Goal: Task Accomplishment & Management: Manage account settings

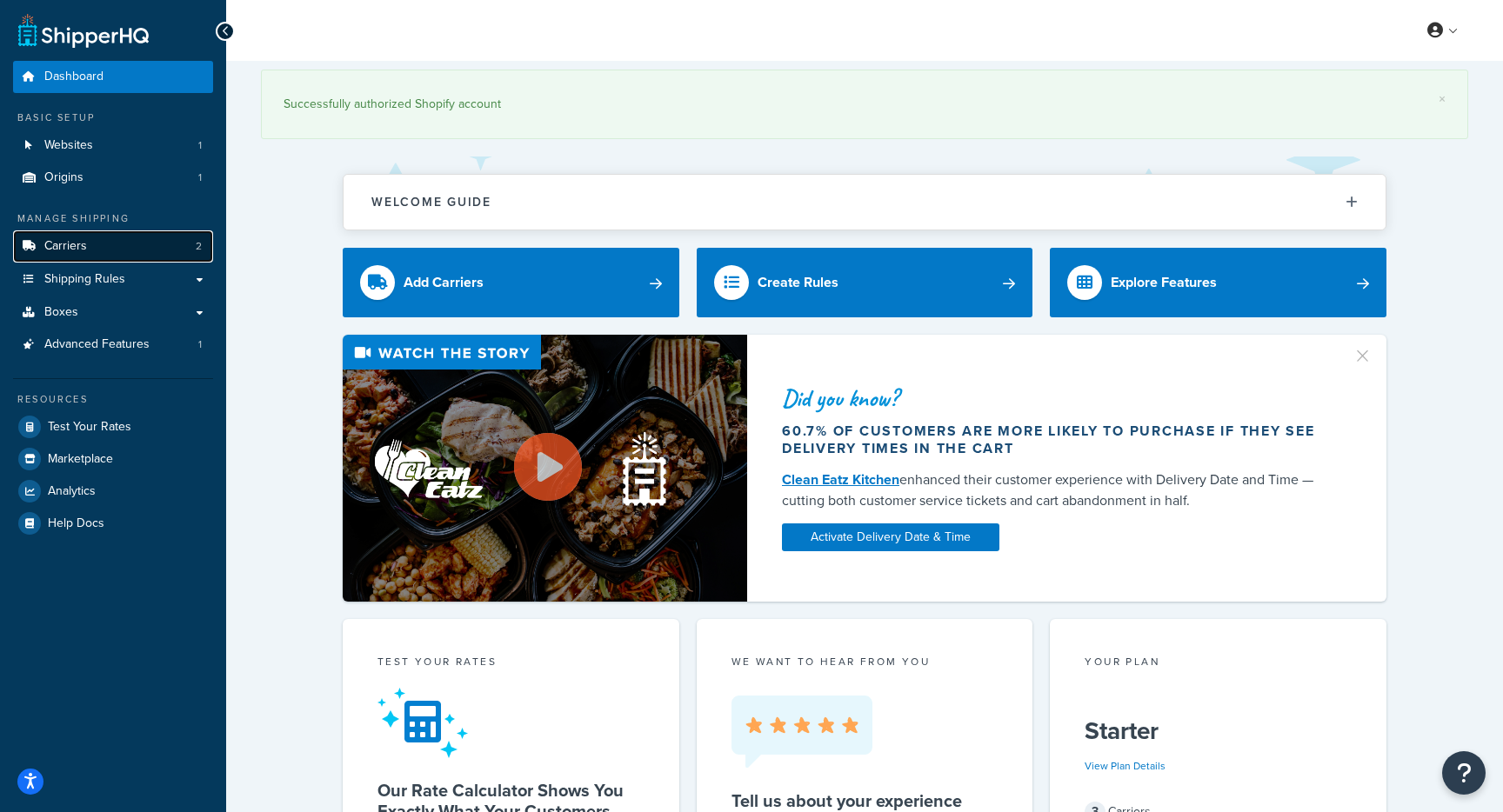
click at [120, 256] on link "Carriers 2" at bounding box center [113, 246] width 200 height 32
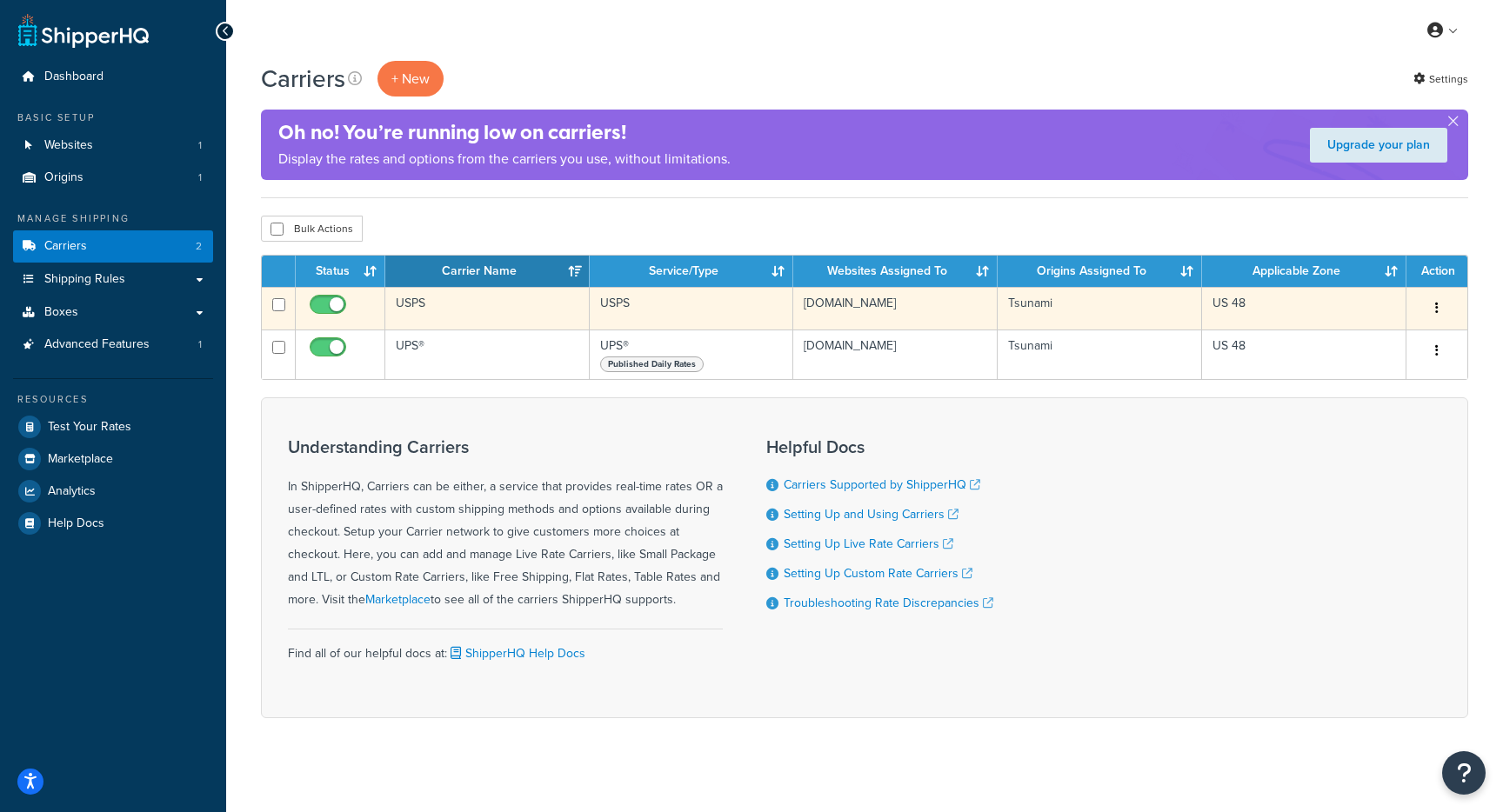
click at [413, 305] on td "USPS" at bounding box center [487, 309] width 205 height 42
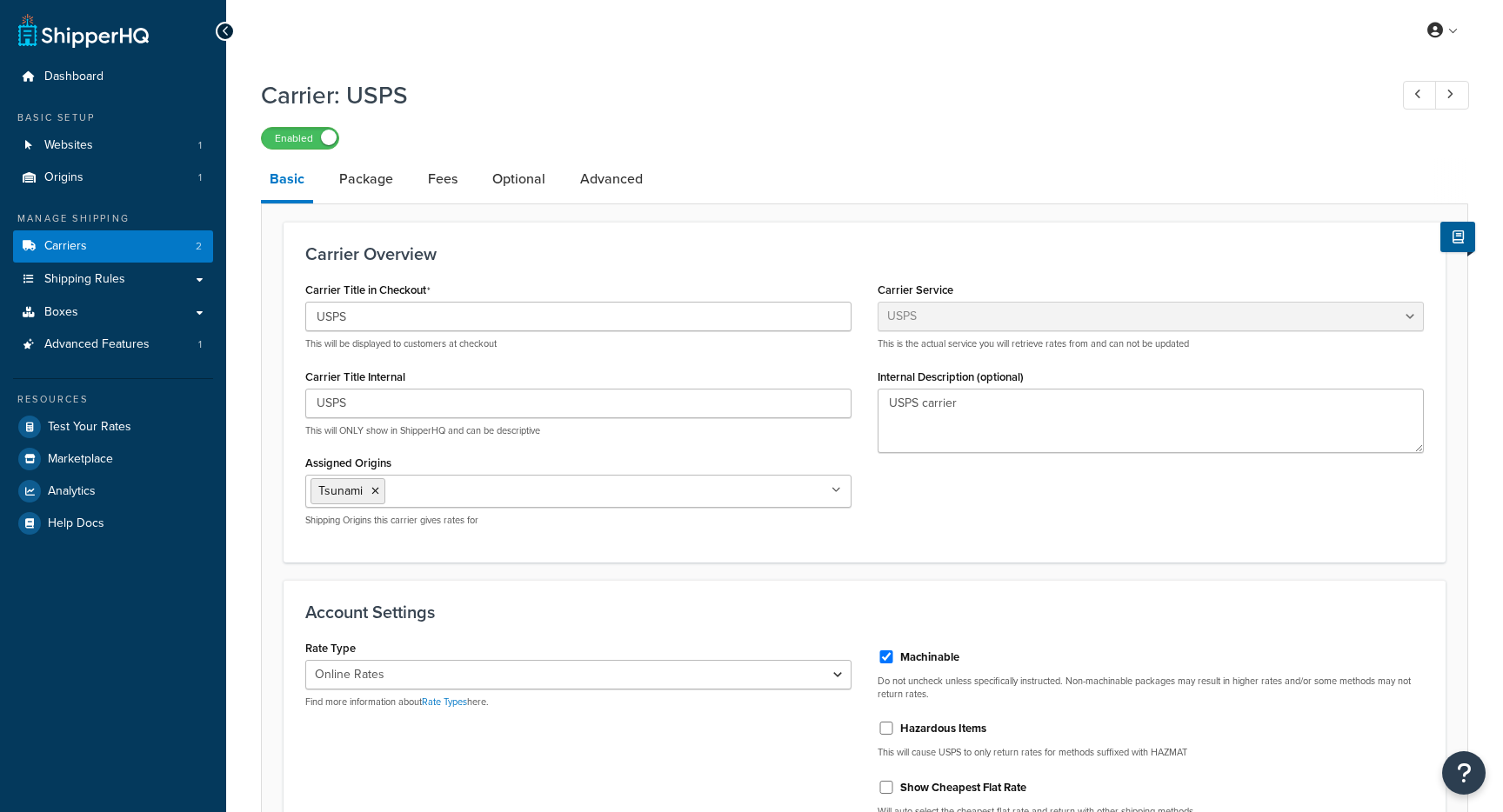
select select "usps"
select select "ONLINE"
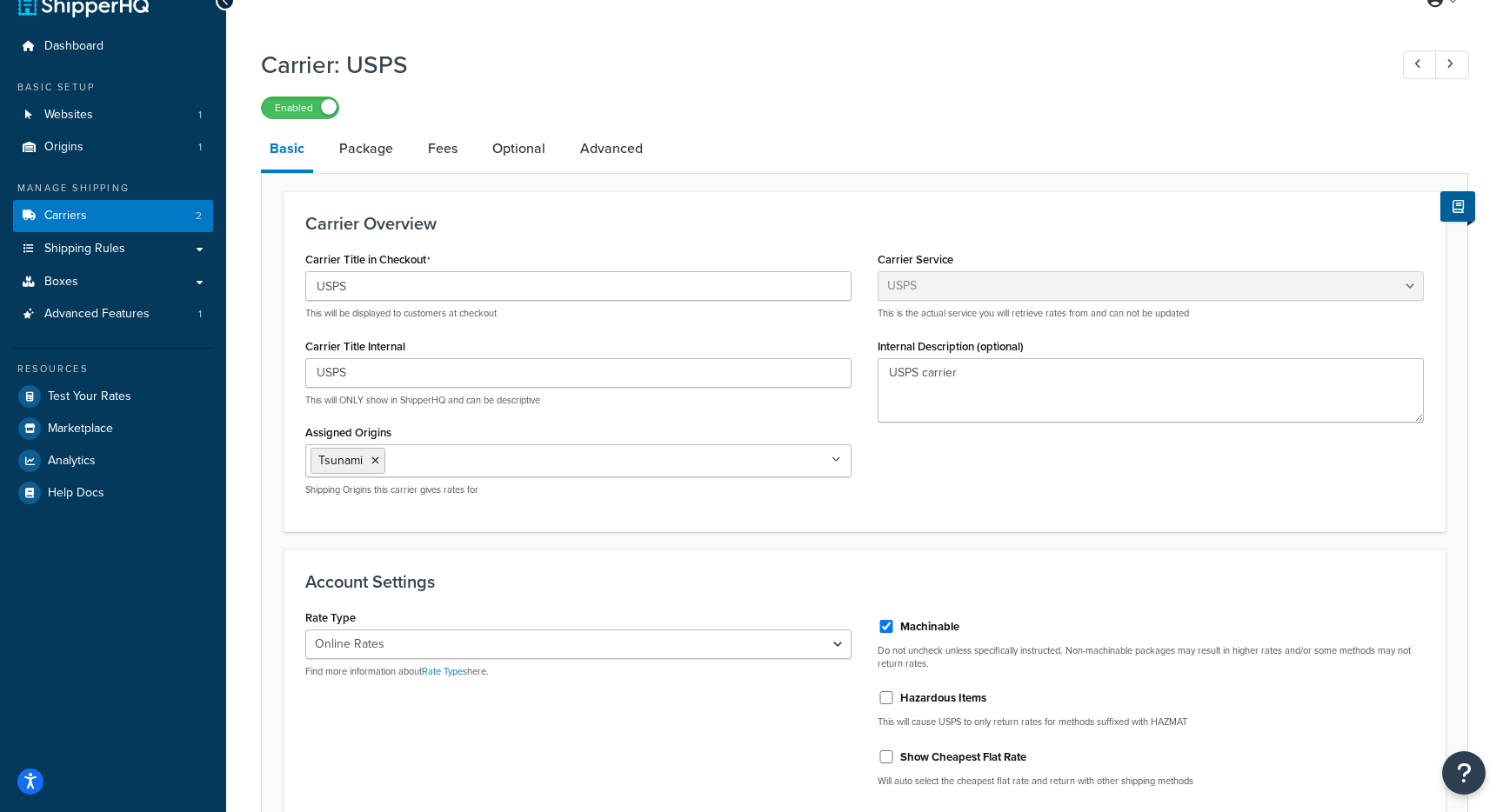
scroll to position [30, 0]
click at [572, 156] on link "Advanced" at bounding box center [611, 149] width 80 height 41
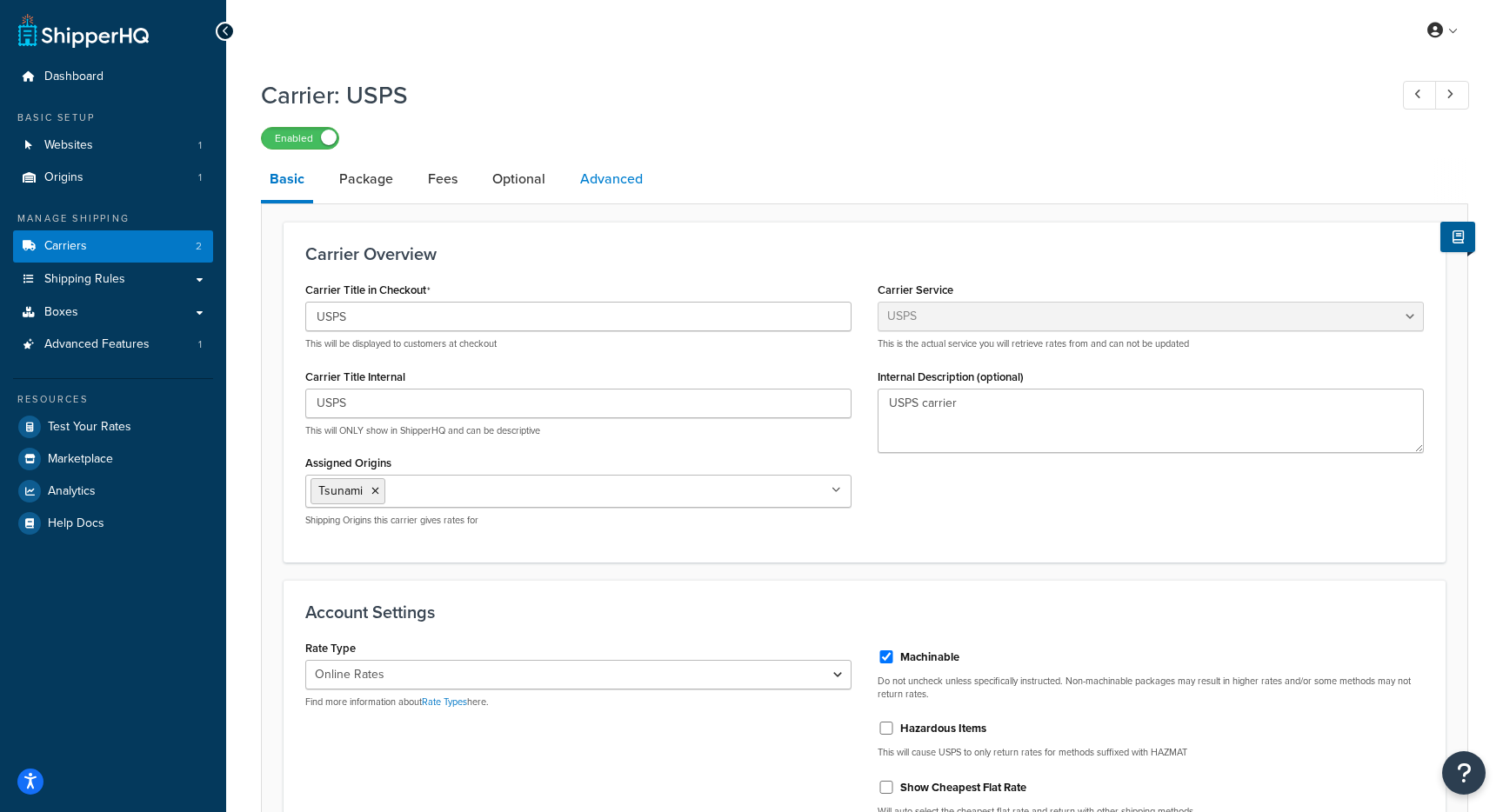
select select "false"
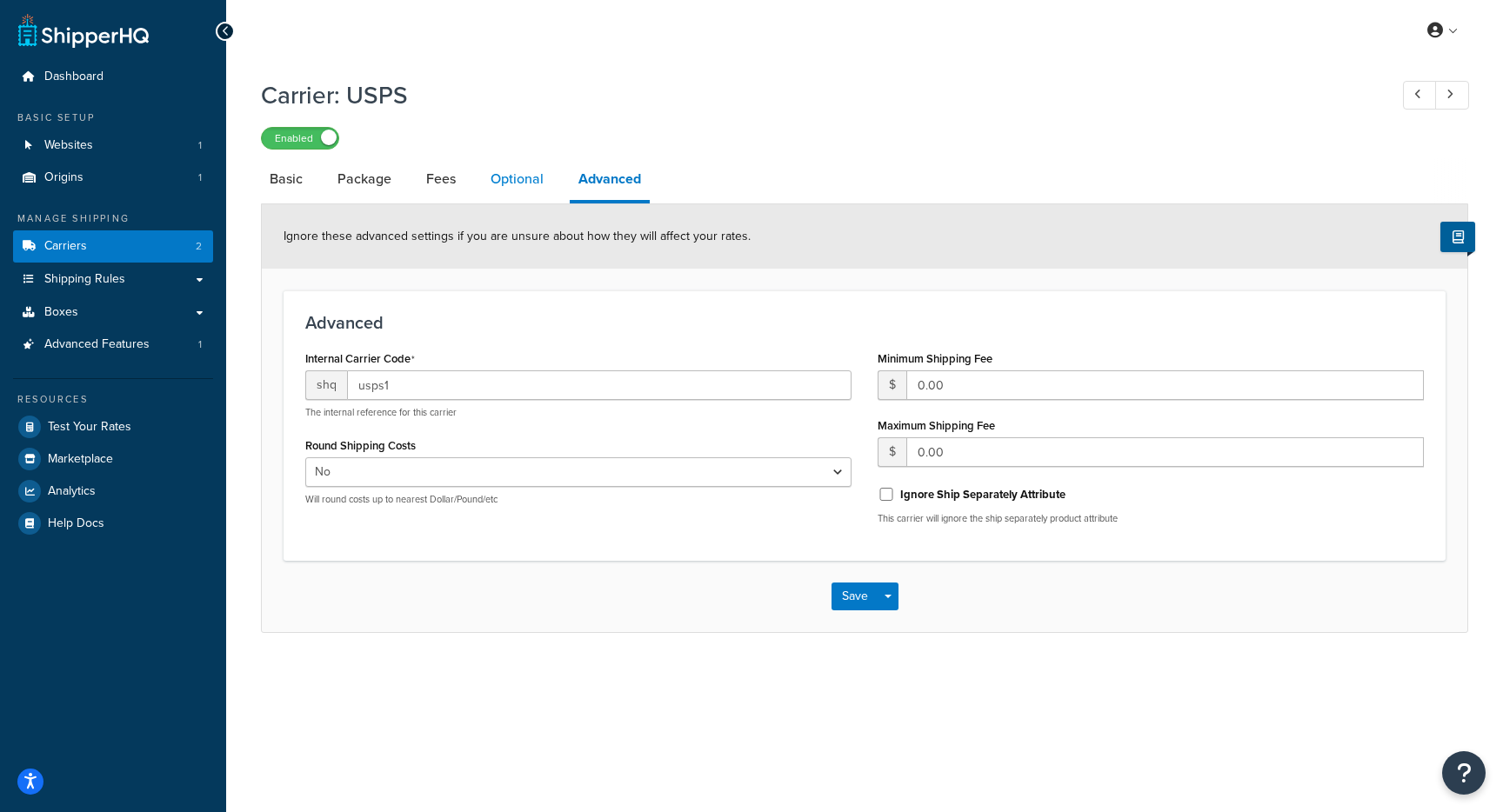
click at [506, 193] on link "Optional" at bounding box center [517, 178] width 70 height 41
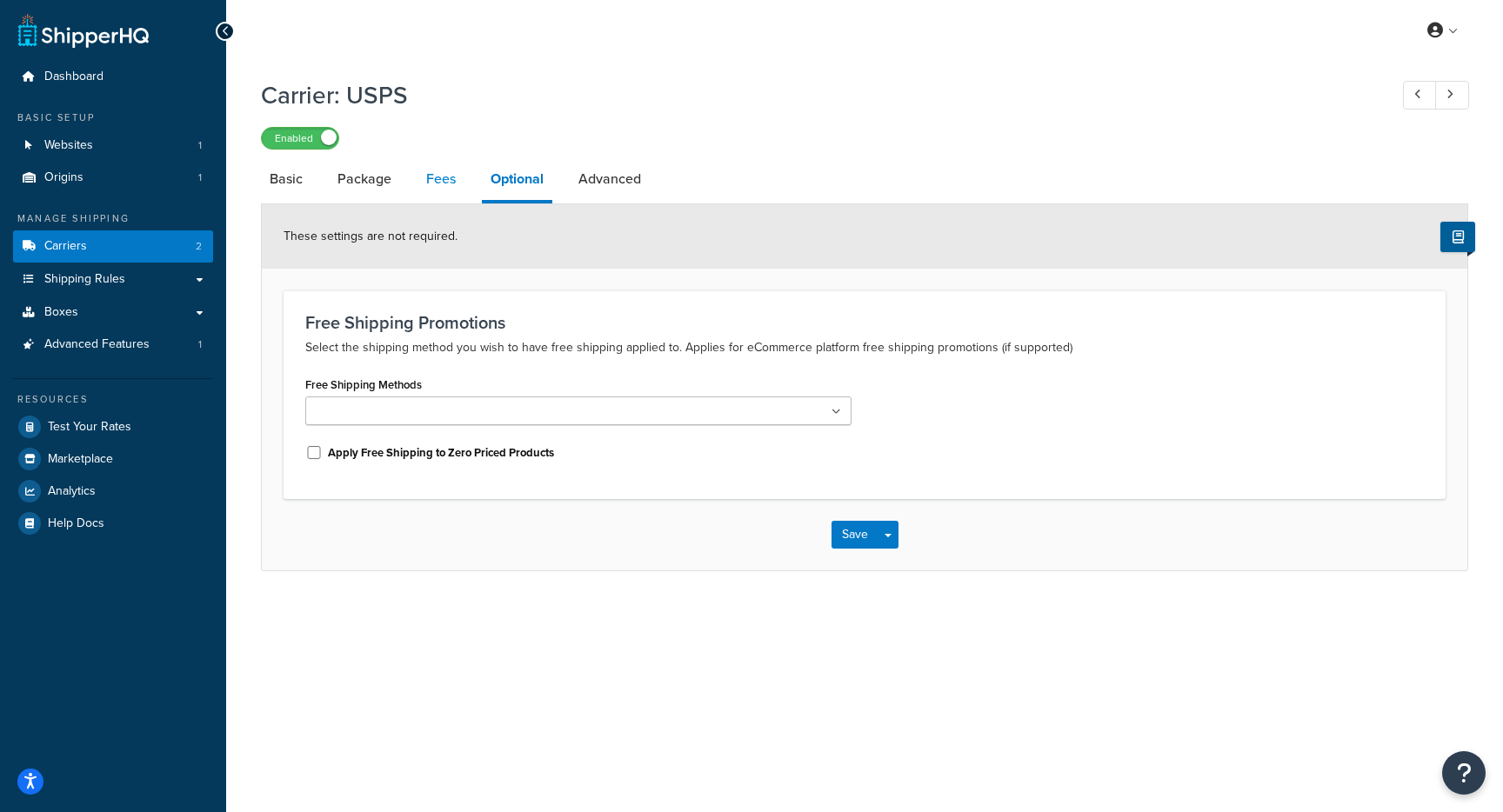
click at [438, 189] on link "Fees" at bounding box center [441, 178] width 47 height 41
select select "AFTER"
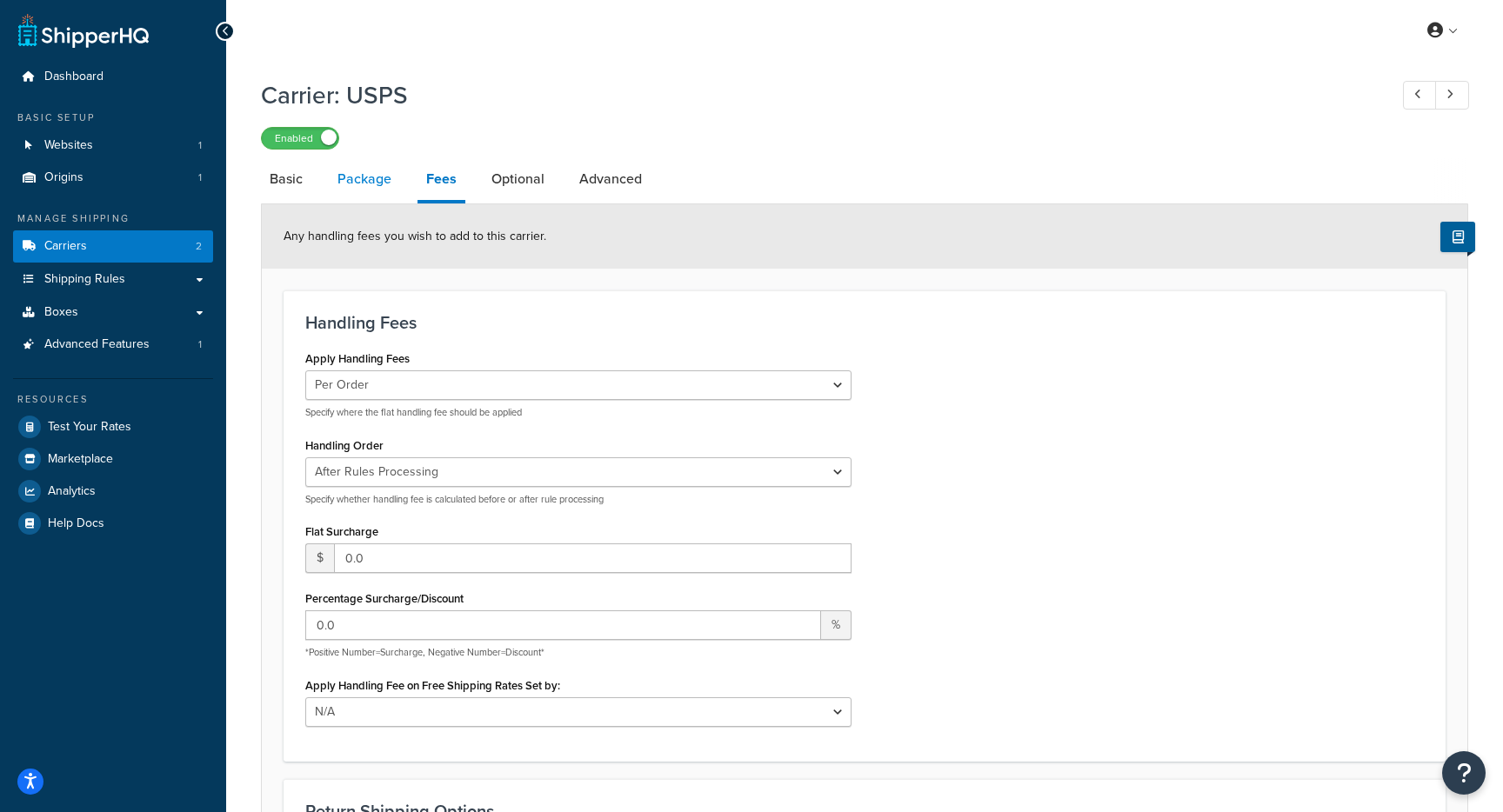
click at [383, 198] on link "Package" at bounding box center [365, 178] width 71 height 41
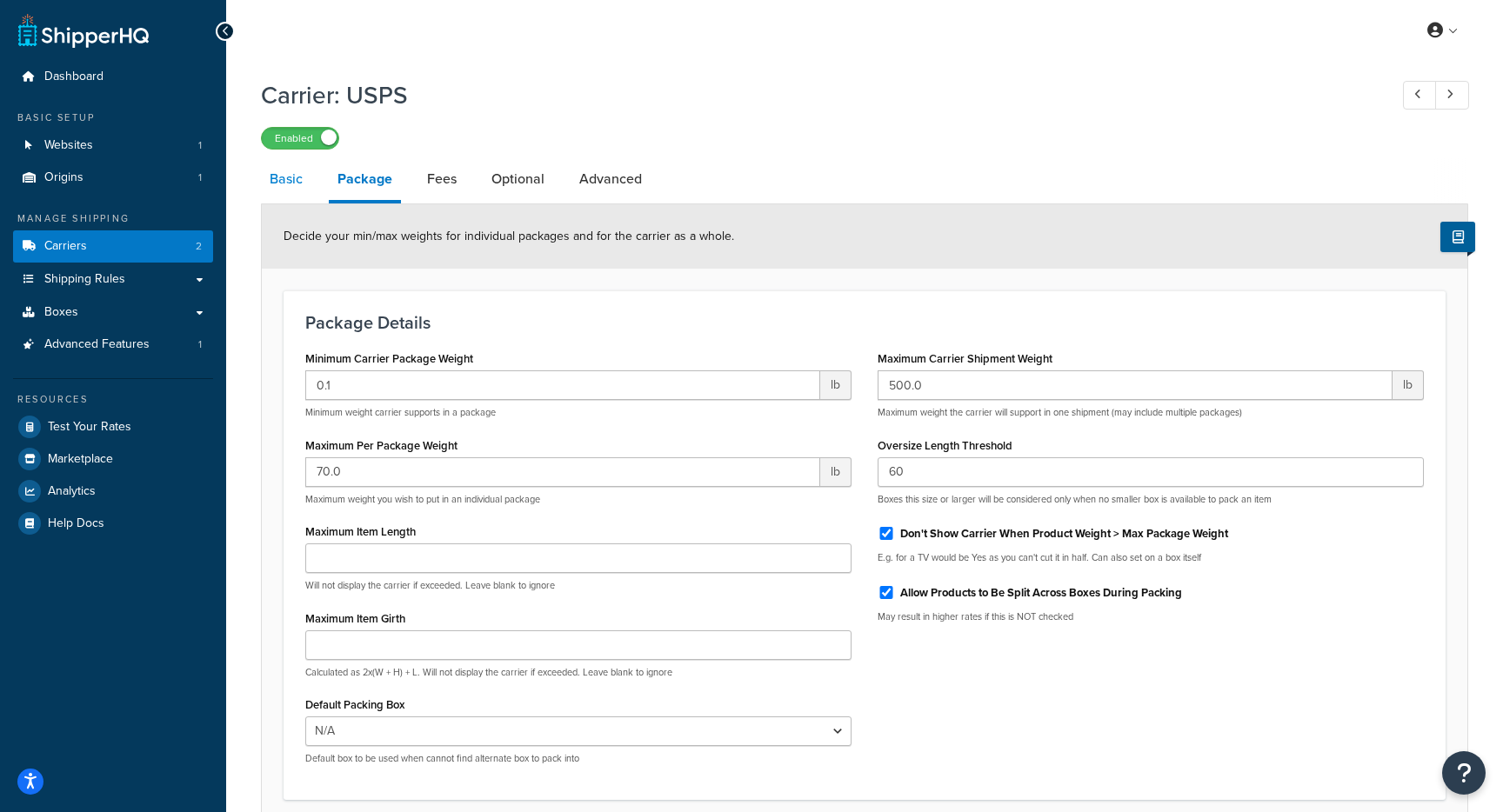
click at [288, 190] on link "Basic" at bounding box center [287, 178] width 50 height 41
select select "usps"
select select "ONLINE"
select select "AFTER"
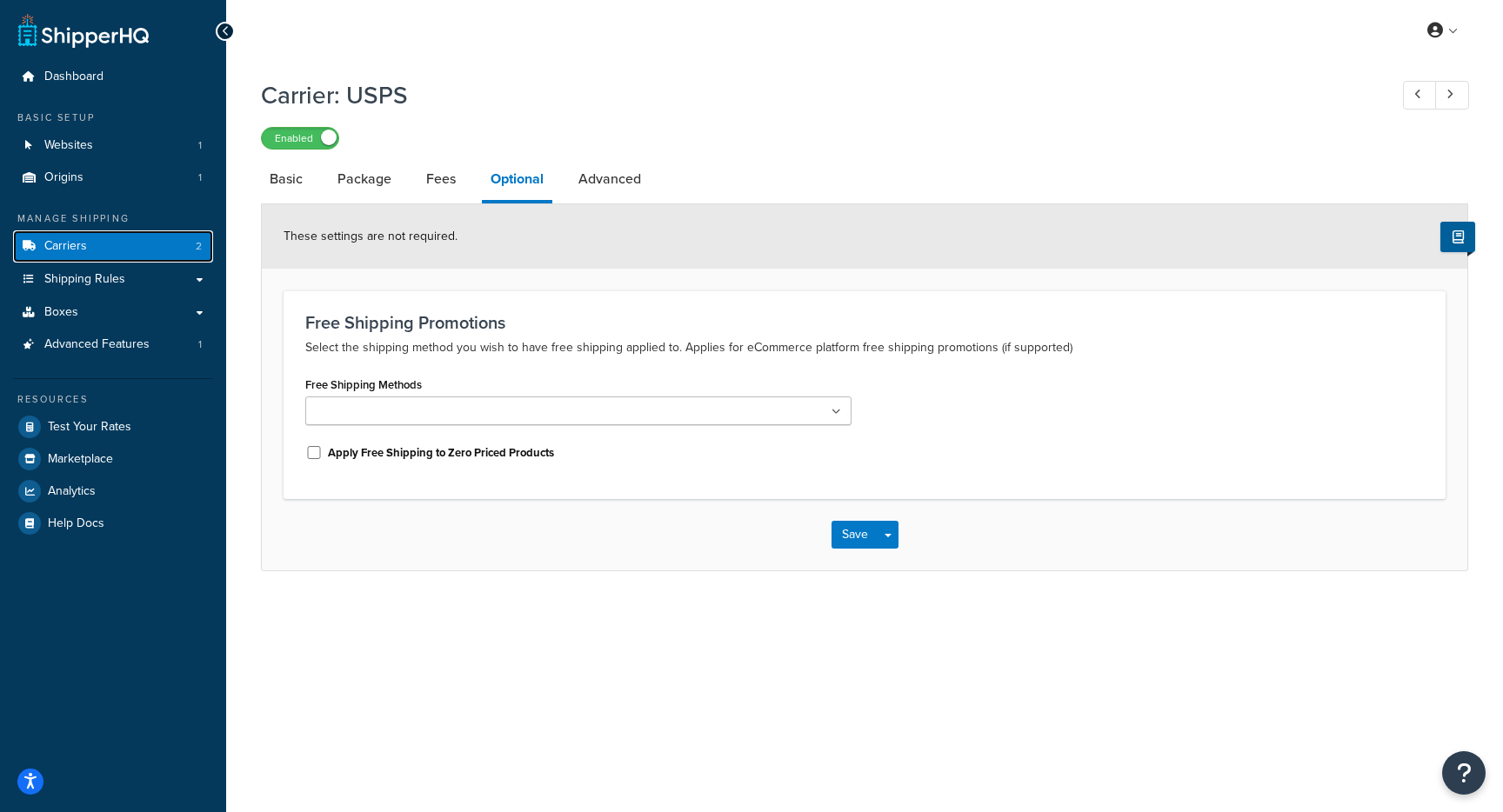
click at [137, 238] on link "Carriers 2" at bounding box center [113, 246] width 200 height 32
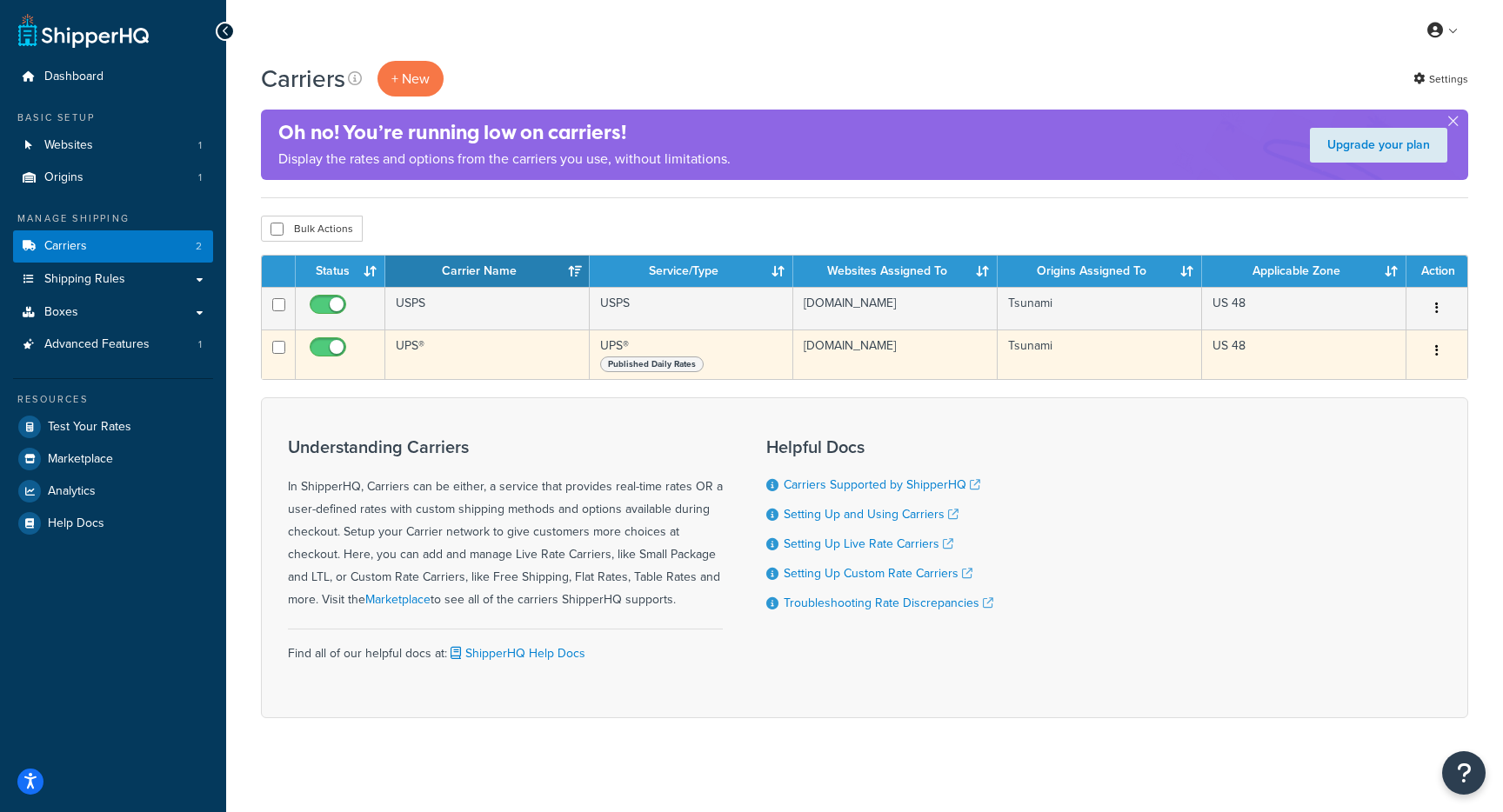
click at [454, 362] on td "UPS®" at bounding box center [487, 354] width 205 height 49
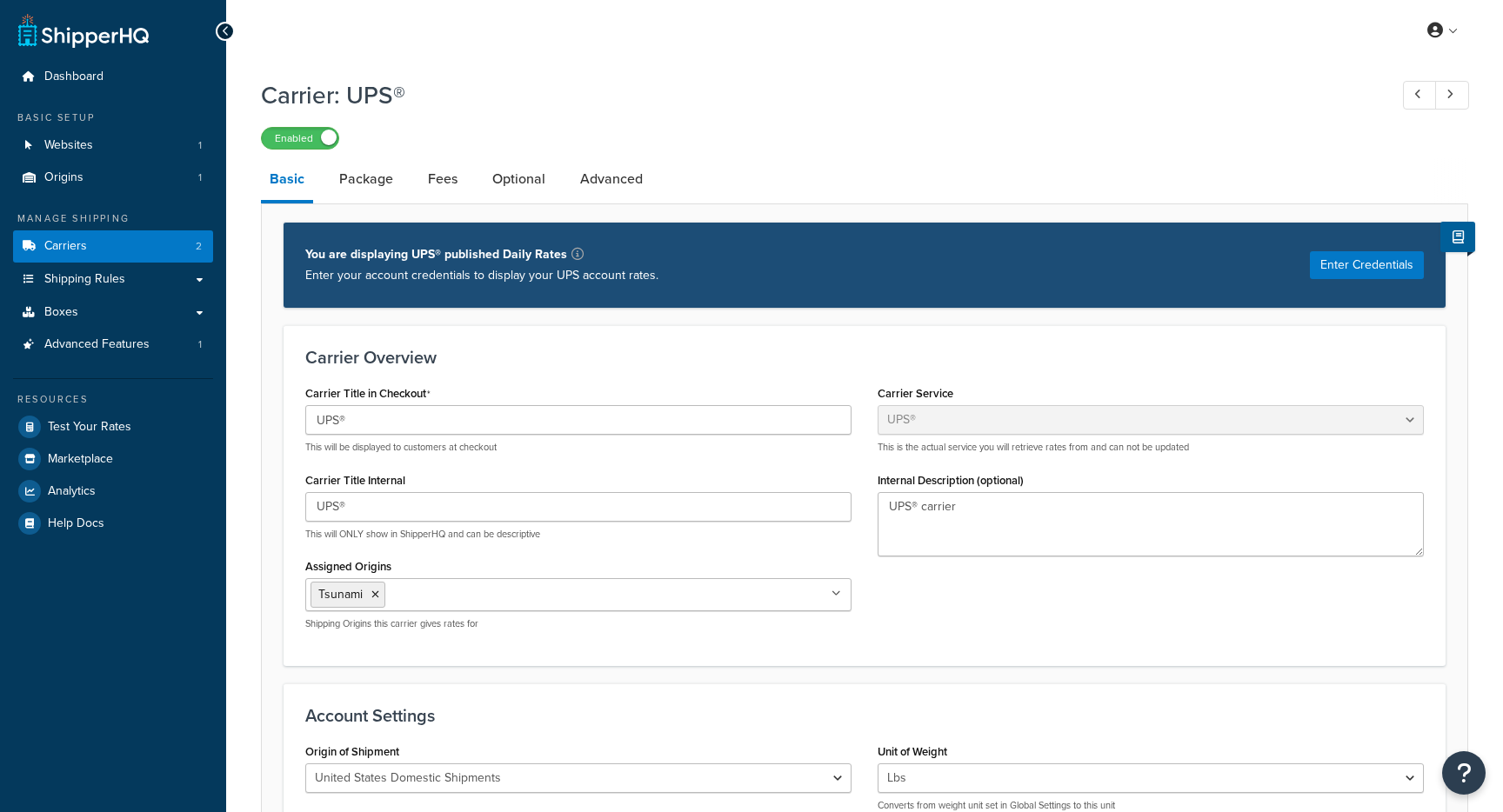
select select "ups"
click at [371, 183] on link "Package" at bounding box center [367, 178] width 71 height 41
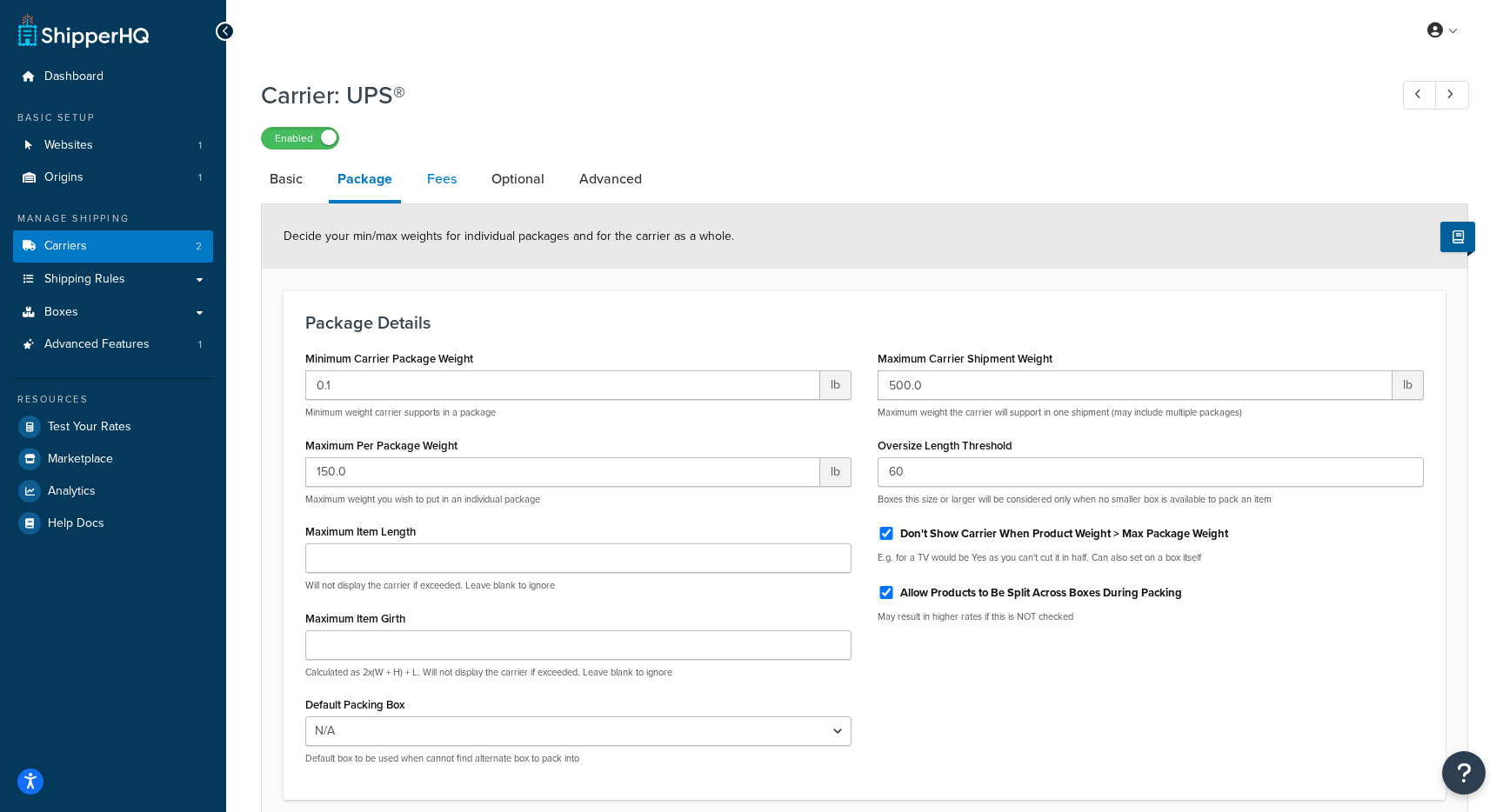
click at [437, 173] on link "Fees" at bounding box center [442, 178] width 47 height 41
select select "AFTER"
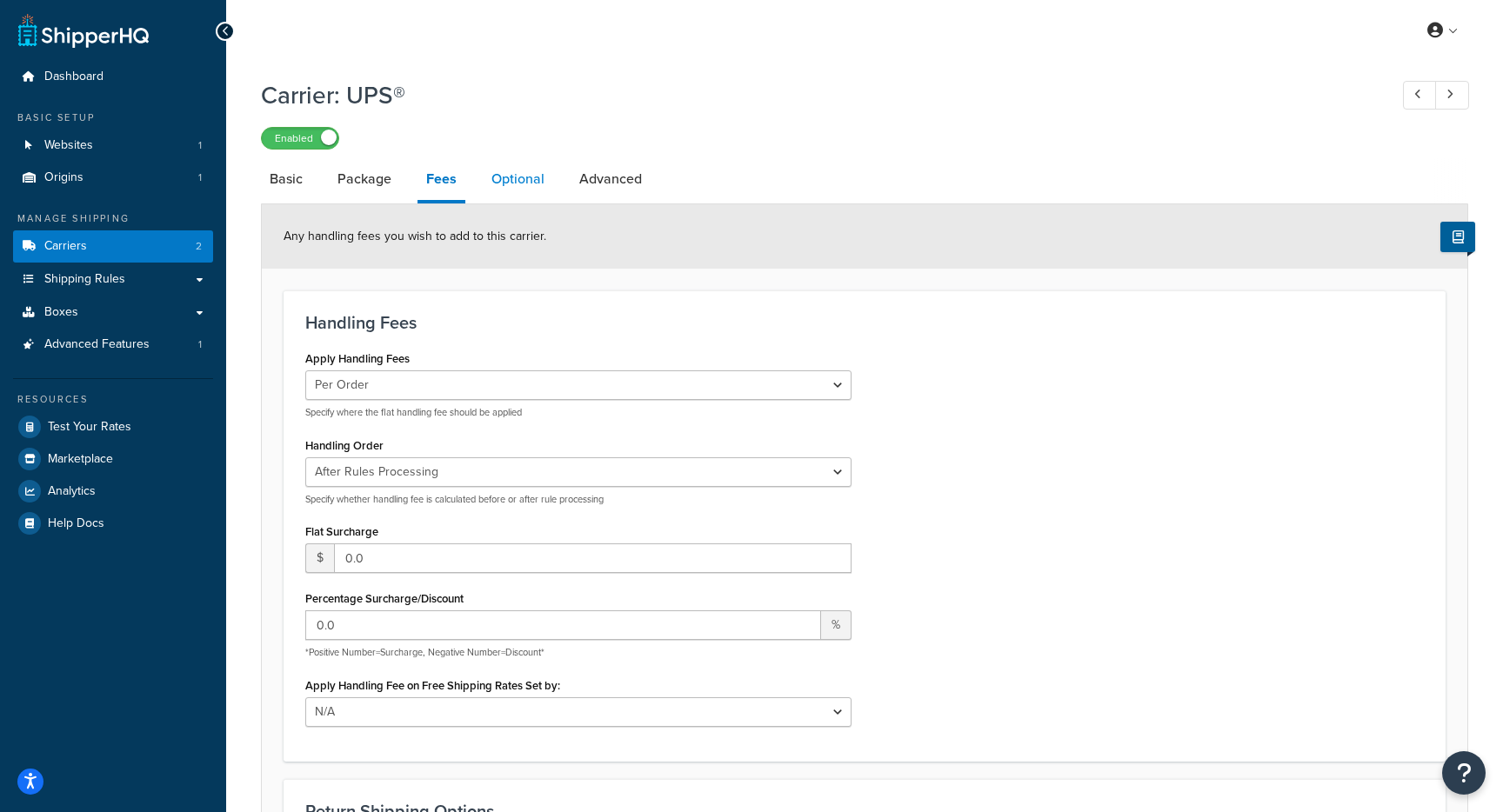
click at [515, 176] on link "Optional" at bounding box center [517, 178] width 70 height 41
select select "business"
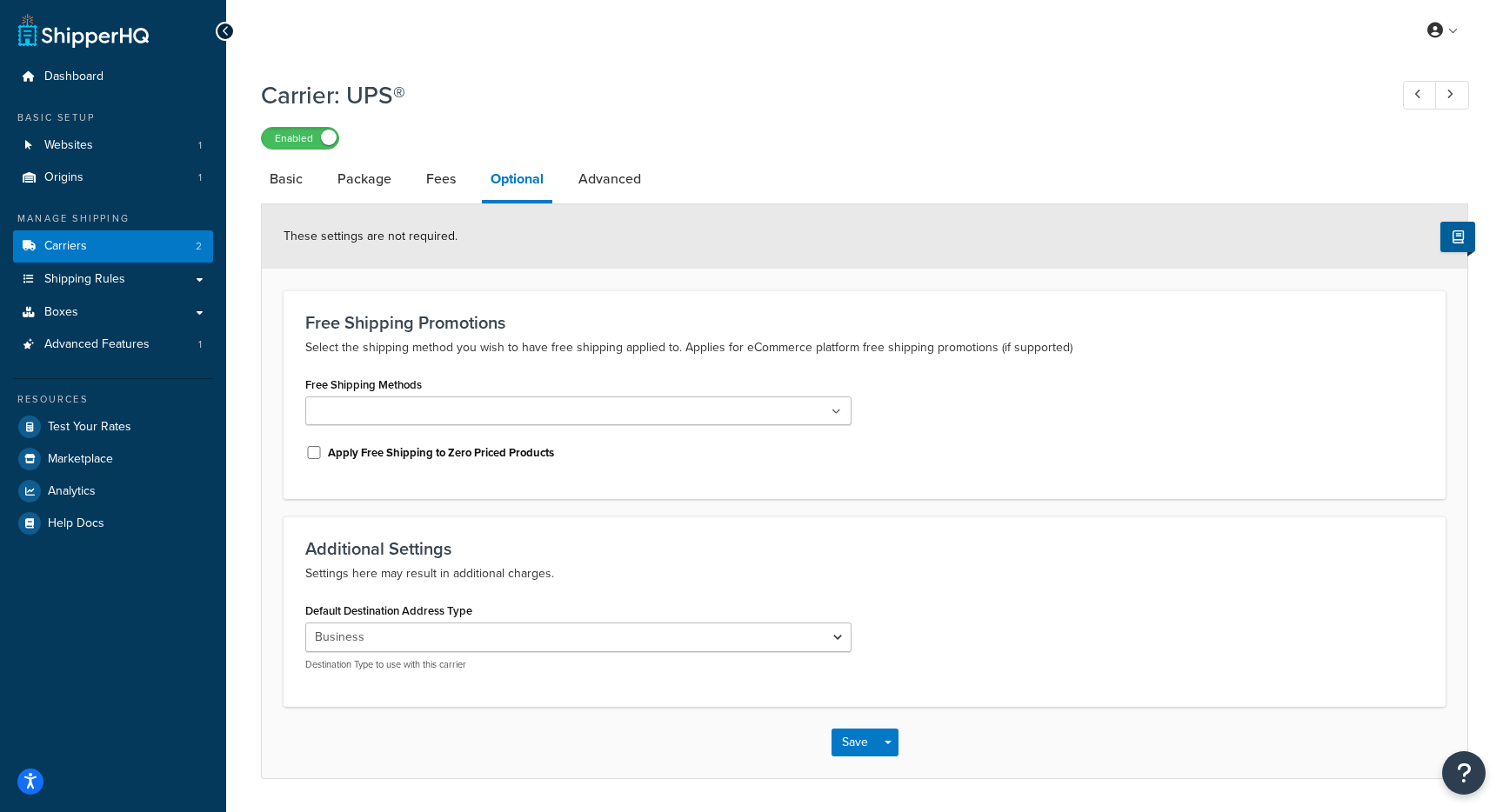
click at [562, 179] on li "Optional" at bounding box center [526, 180] width 88 height 45
click at [605, 183] on link "Advanced" at bounding box center [610, 178] width 80 height 41
select select "false"
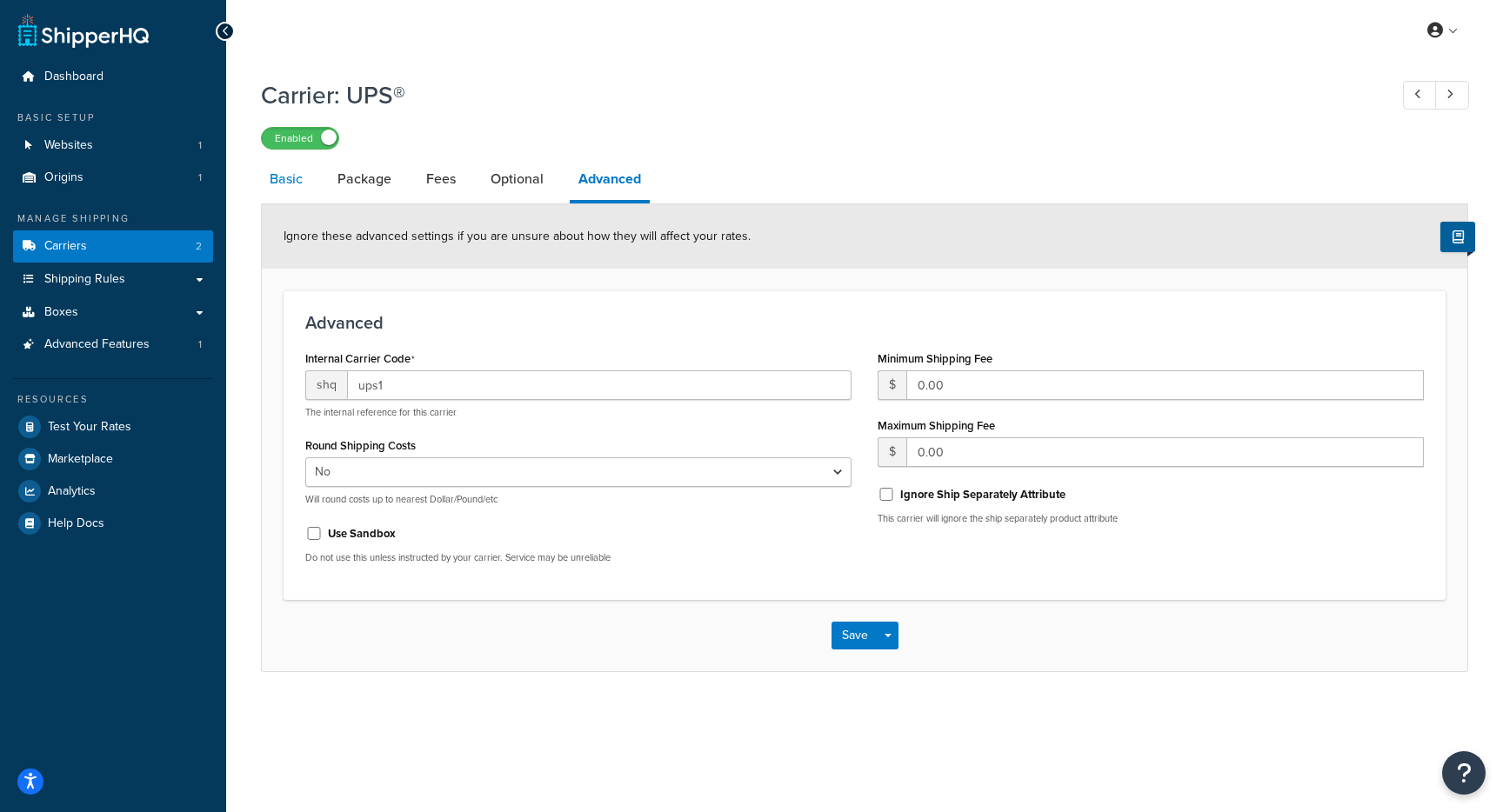
click at [277, 191] on link "Basic" at bounding box center [287, 178] width 50 height 41
select select "ups"
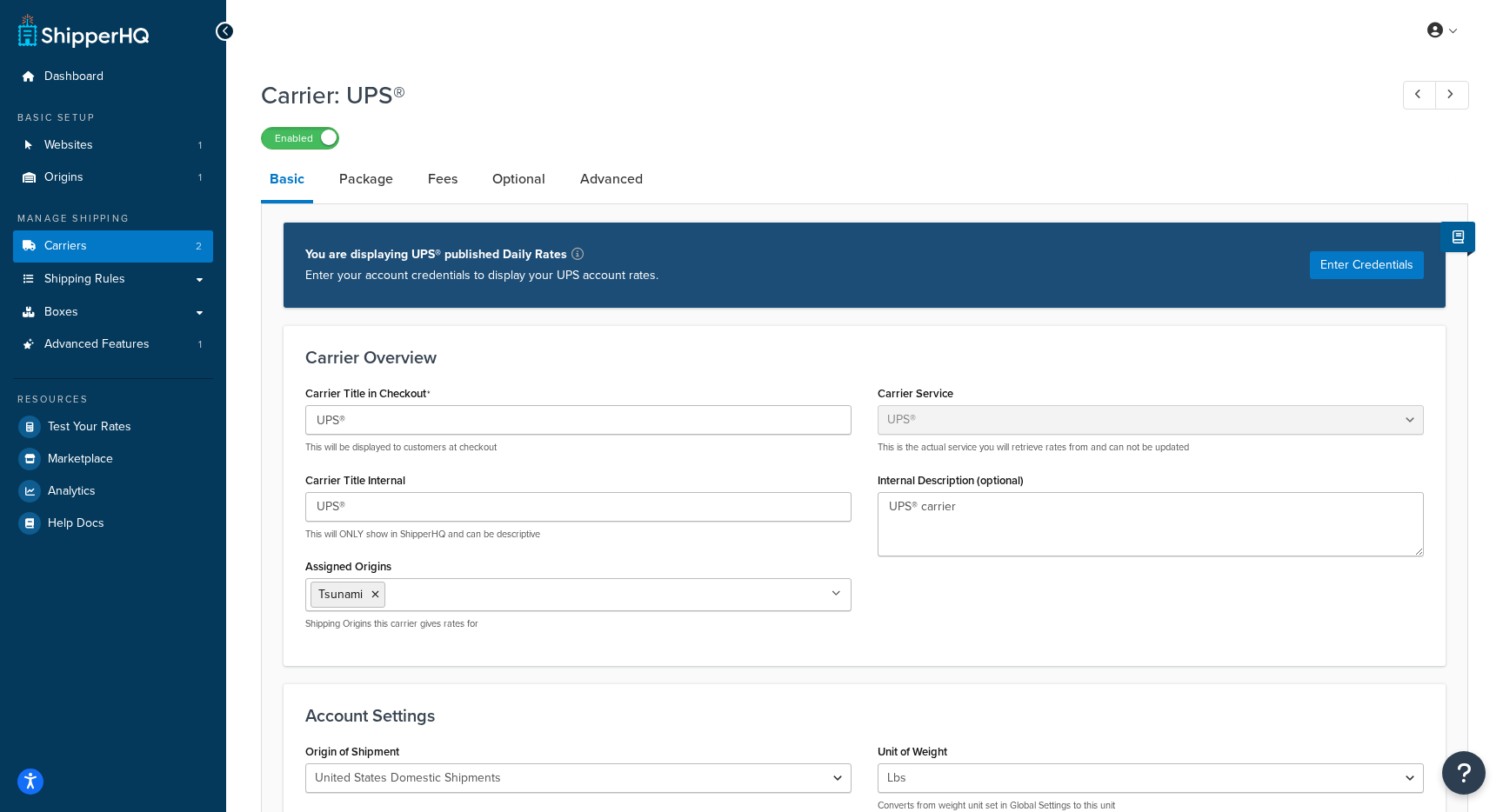
click at [130, 249] on link "Carriers 2" at bounding box center [113, 246] width 200 height 32
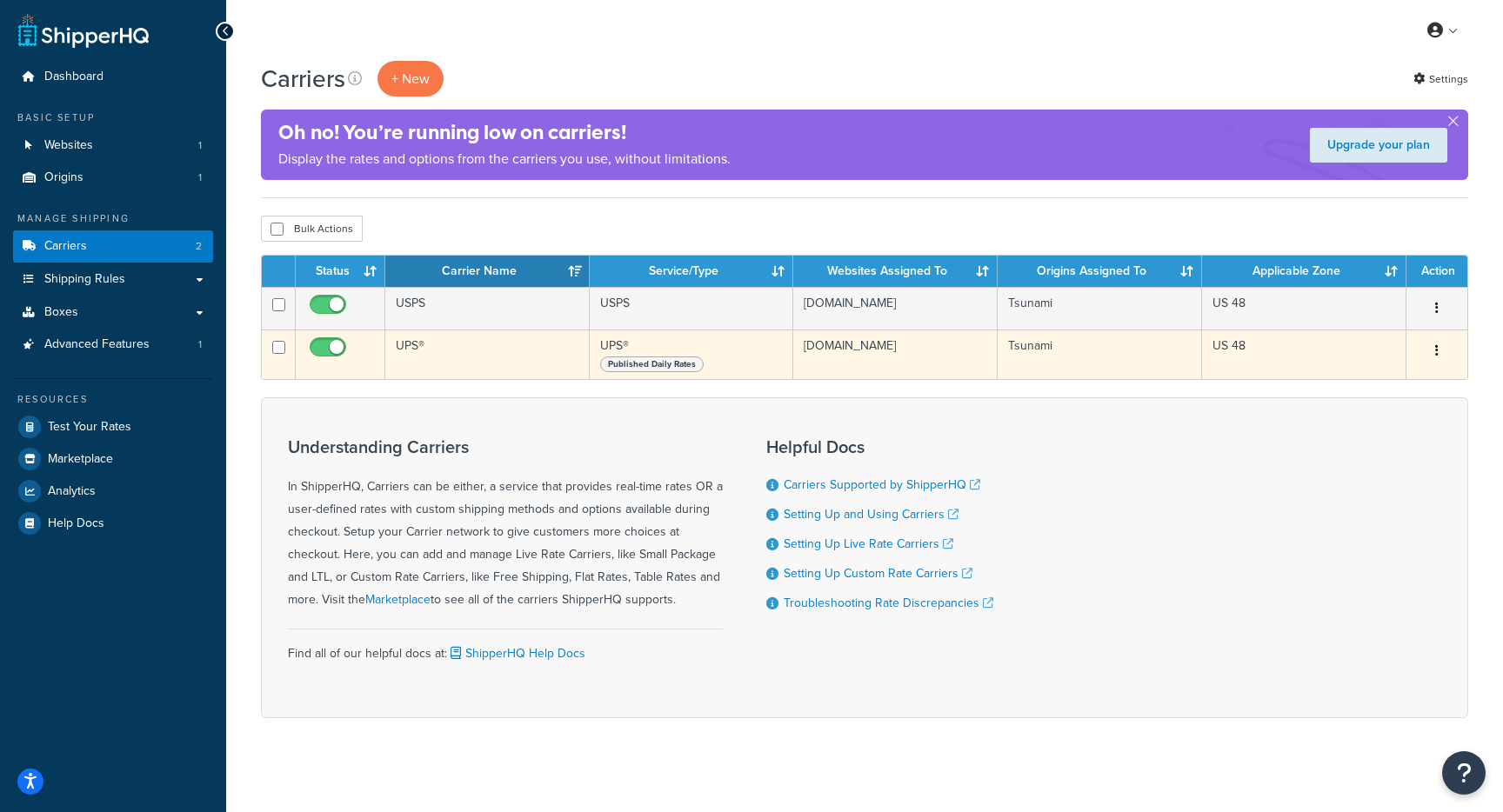
click at [463, 350] on td "UPS®" at bounding box center [487, 354] width 205 height 49
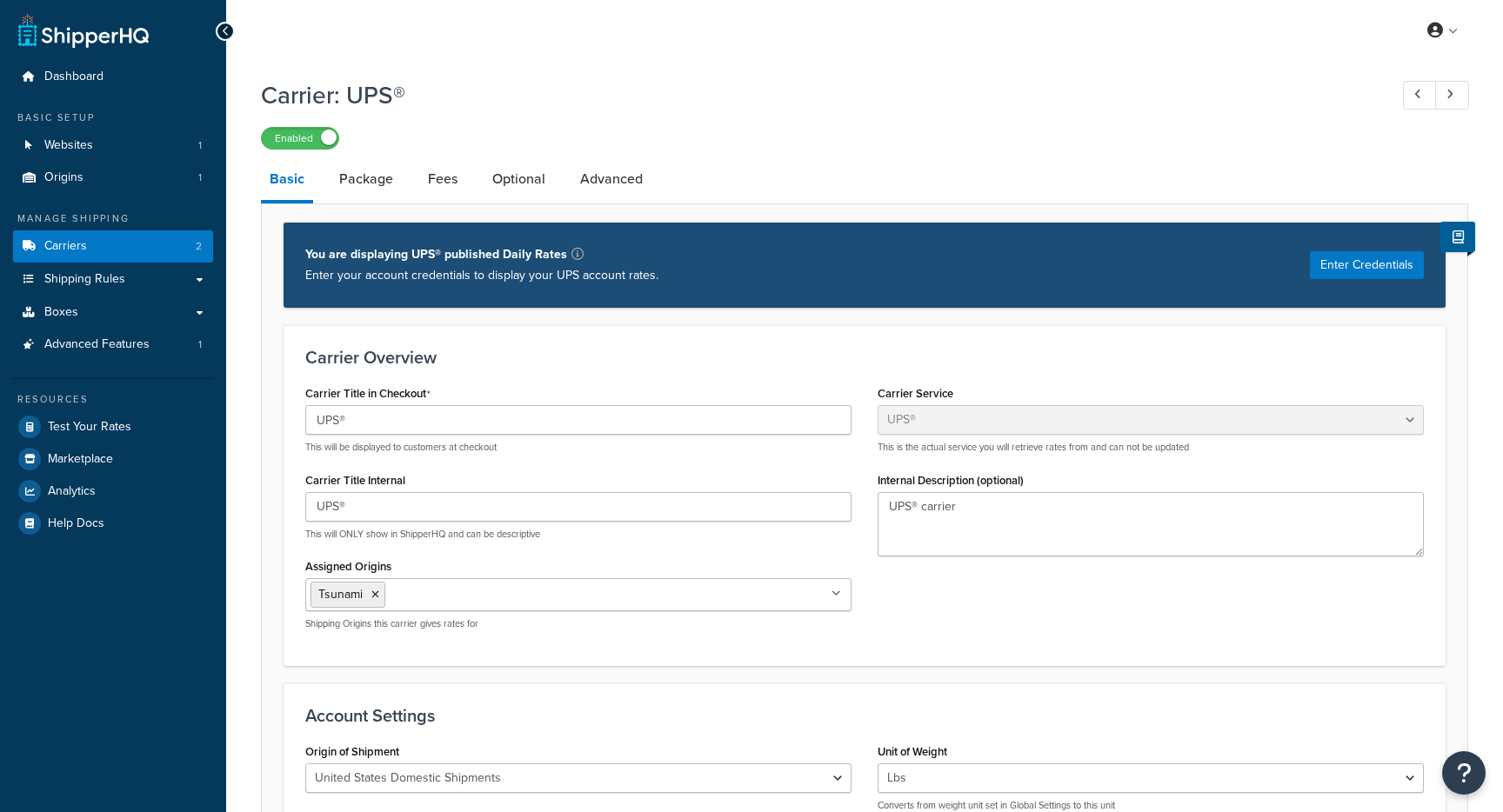
select select "ups"
click at [1363, 267] on button "Enter Credentials" at bounding box center [1367, 265] width 114 height 28
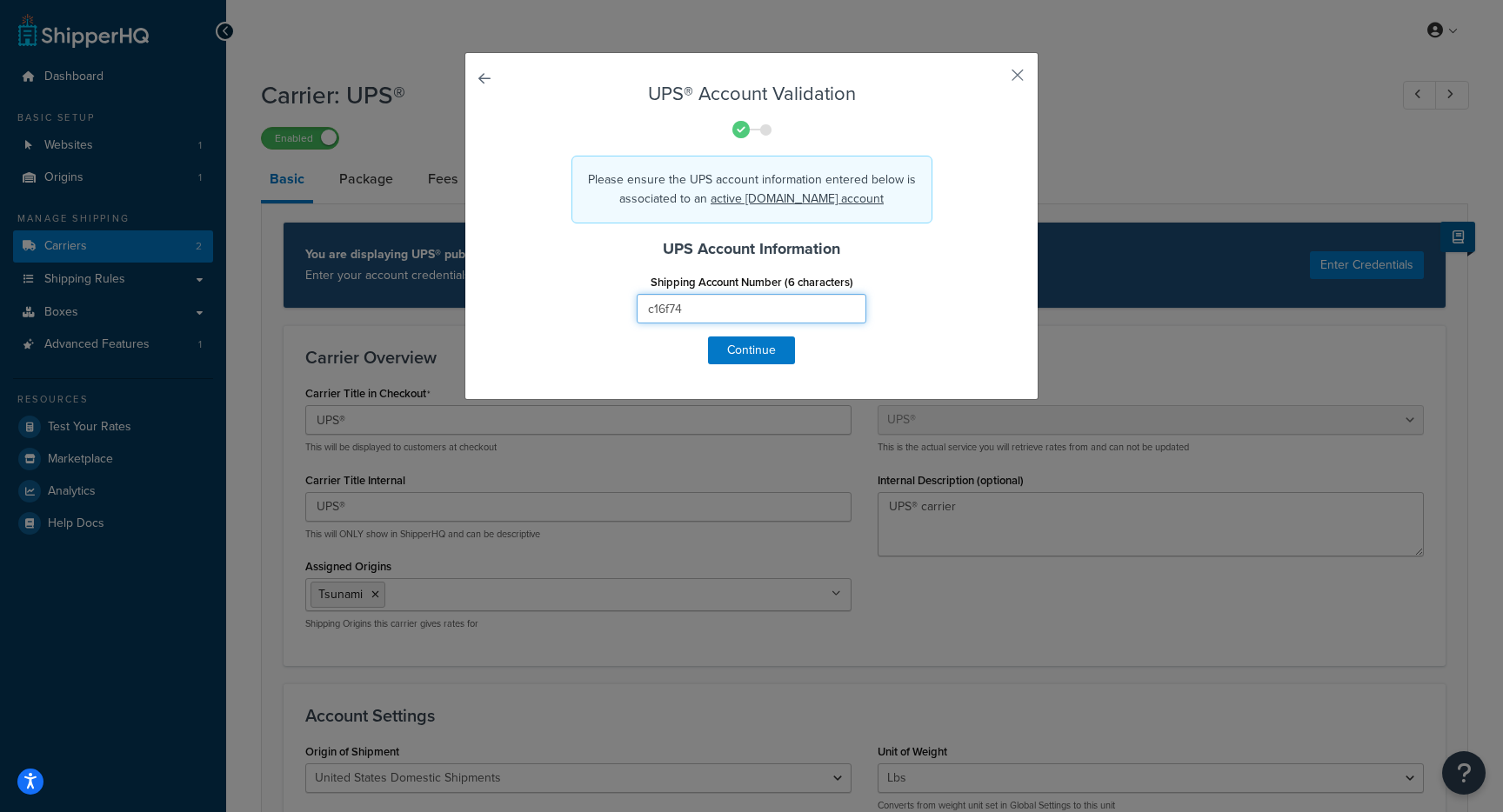
click at [721, 308] on input "c16f74" at bounding box center [752, 309] width 230 height 30
paste input "C16F"
type input "C16F74"
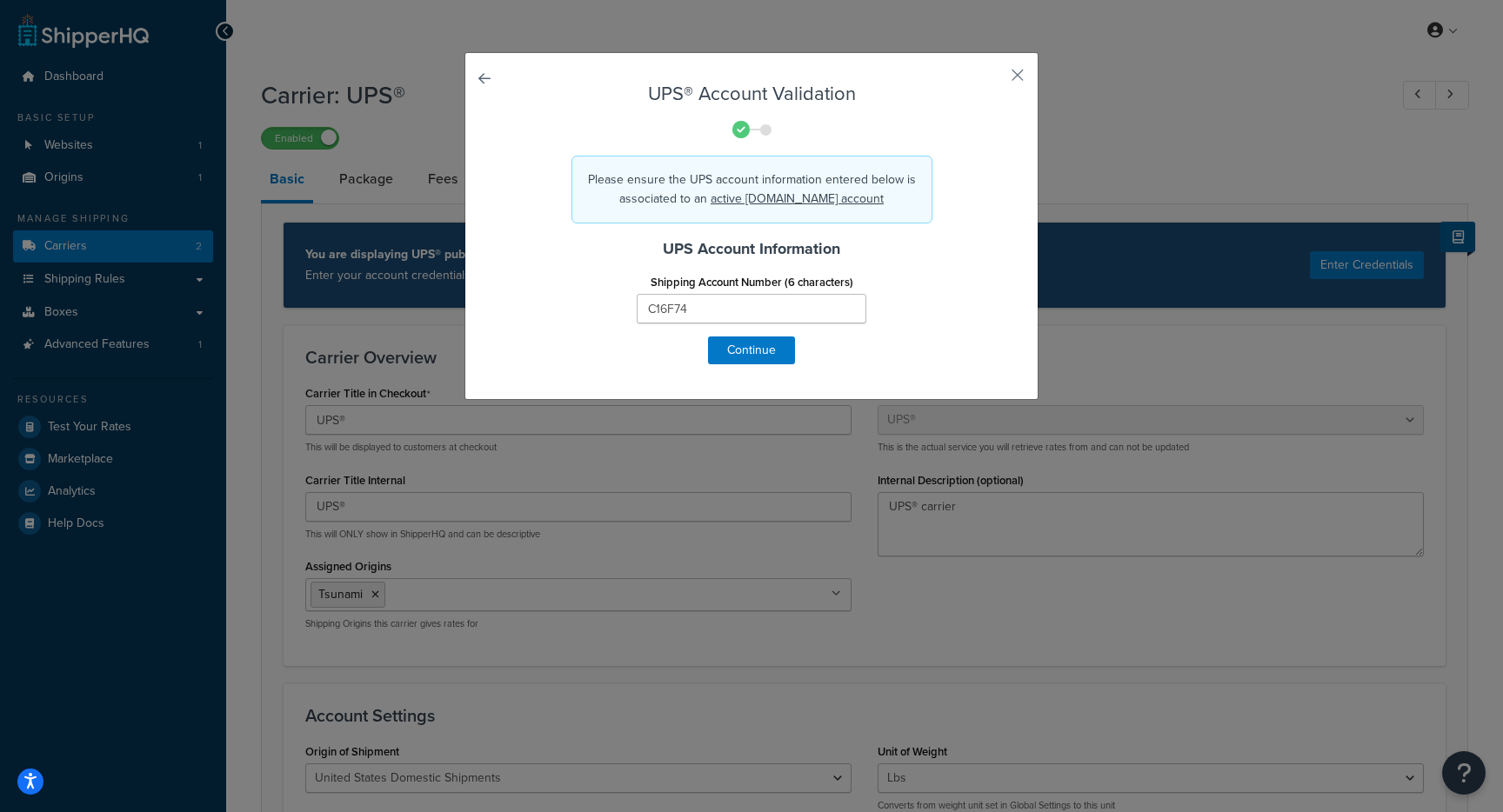
click at [703, 346] on form "UPS® Account Validation Please ensure the UPS account information entered below…" at bounding box center [751, 224] width 485 height 281
click at [755, 353] on button "Continue" at bounding box center [752, 350] width 87 height 28
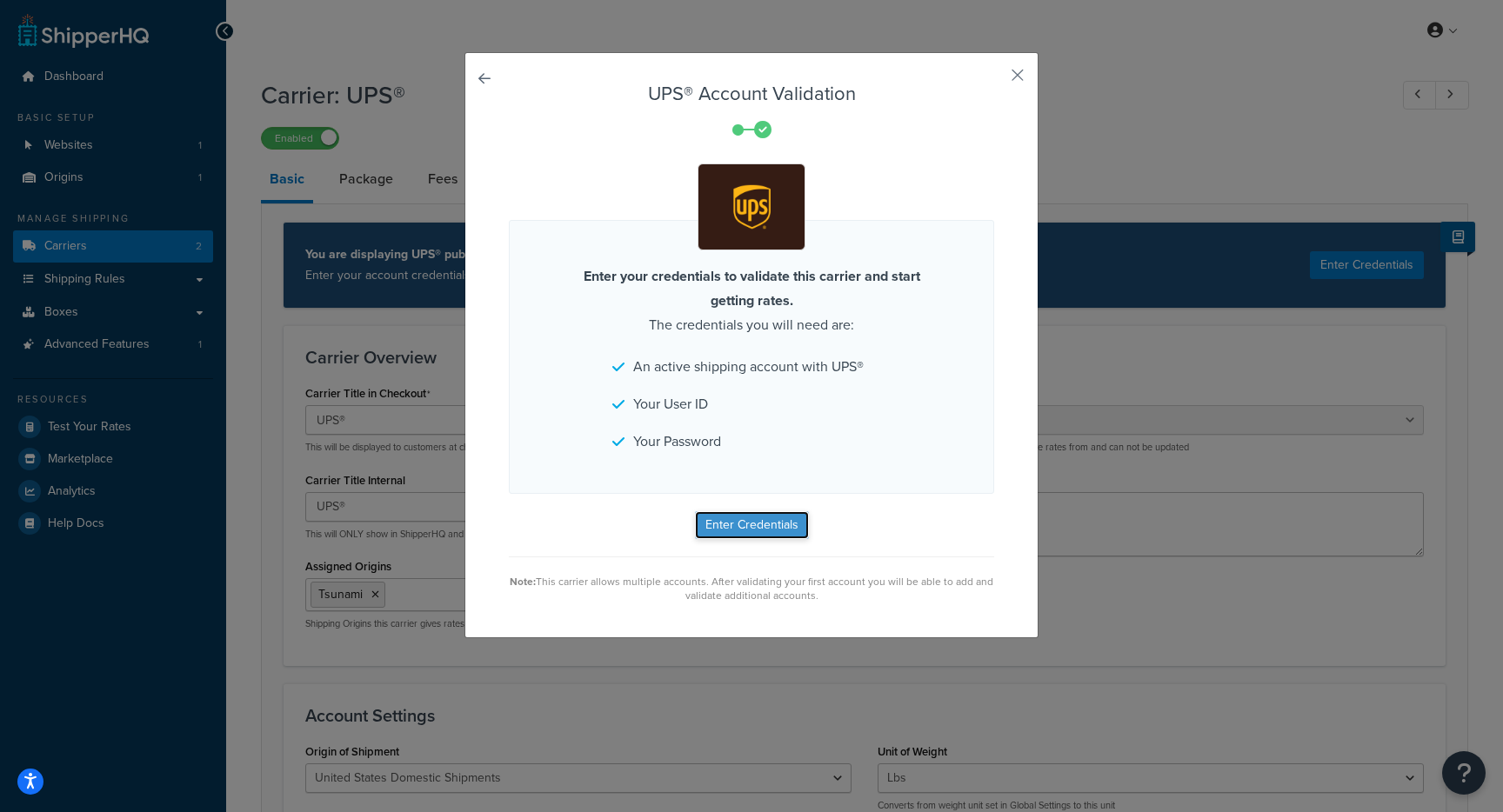
click at [754, 528] on button "Enter Credentials" at bounding box center [752, 525] width 114 height 28
click at [995, 79] on button "button" at bounding box center [992, 81] width 5 height 5
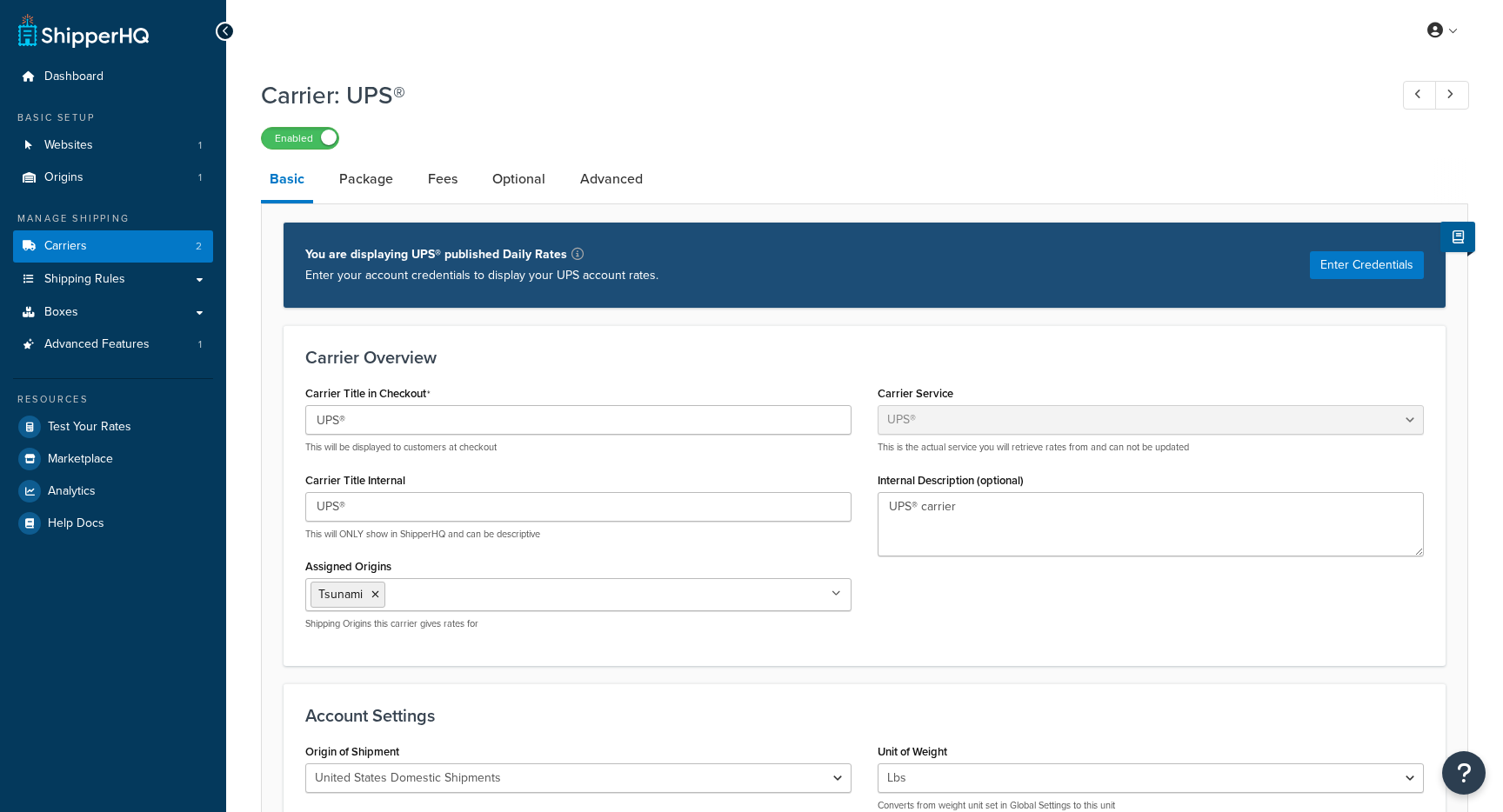
select select "ups"
click at [131, 243] on link "Carriers 2" at bounding box center [113, 246] width 200 height 32
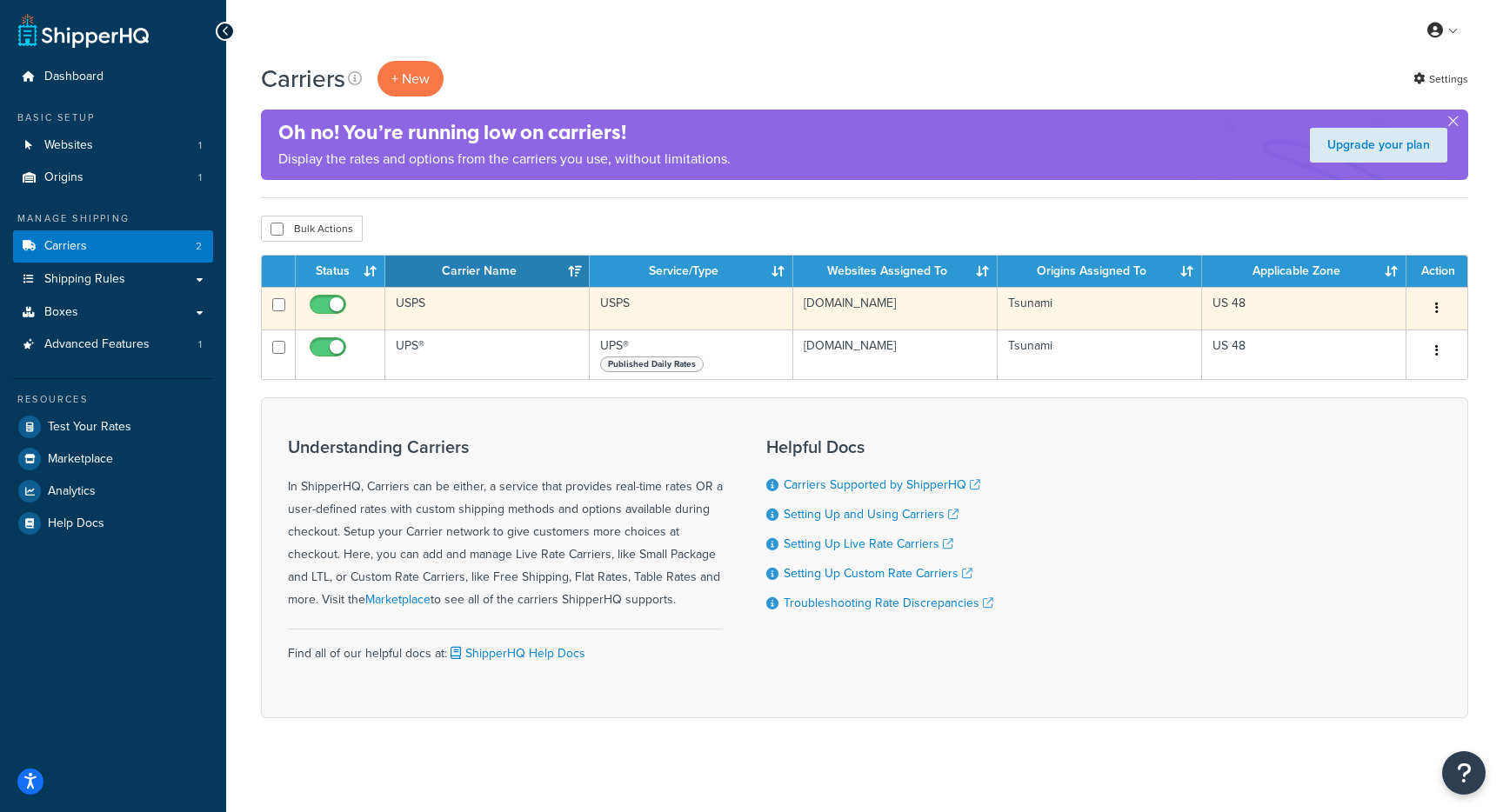
click at [321, 310] on input "checkbox" at bounding box center [330, 309] width 48 height 22
click at [320, 309] on input "checkbox" at bounding box center [330, 309] width 48 height 22
checkbox input "true"
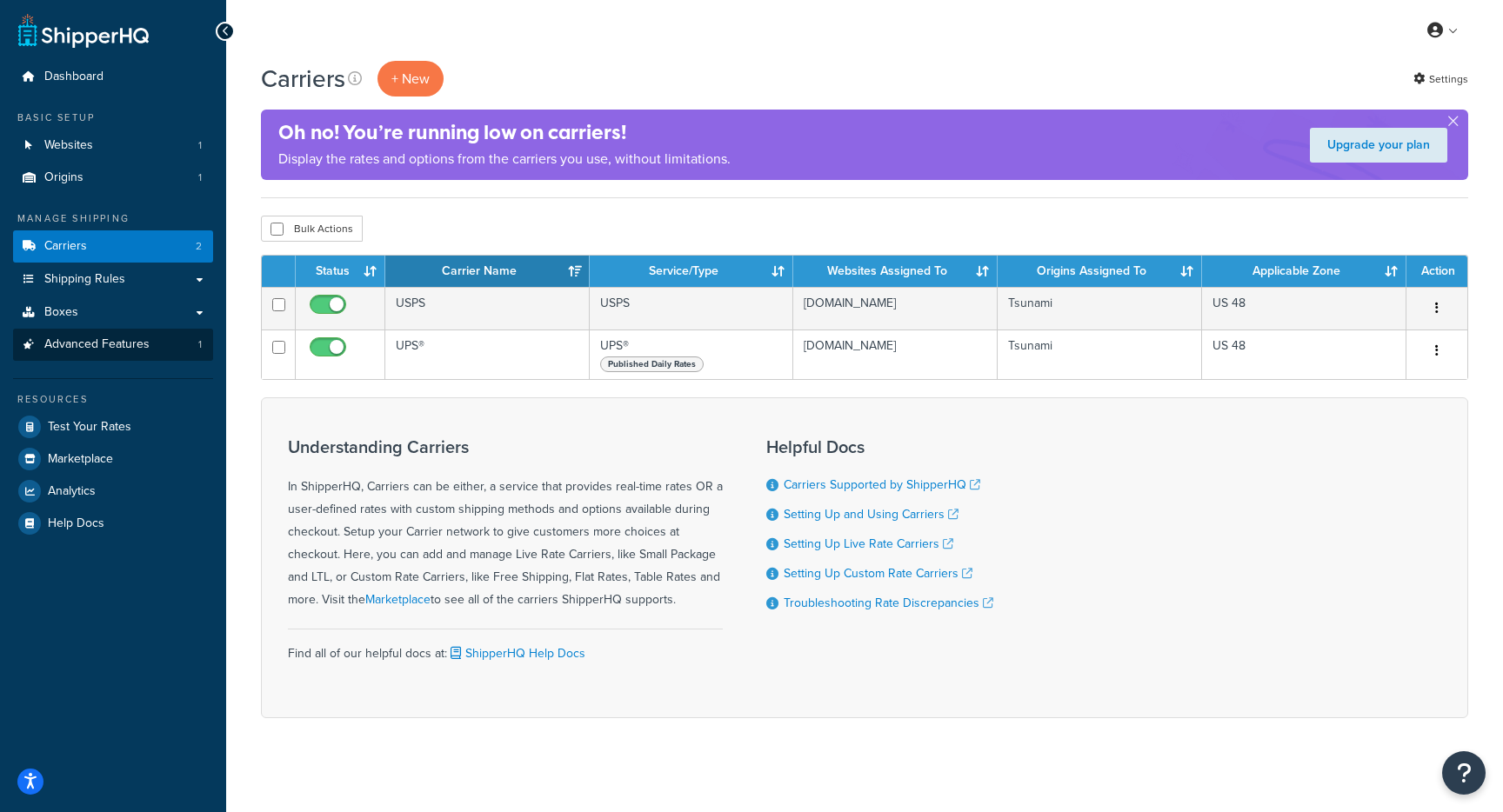
click at [155, 357] on link "Advanced Features 1" at bounding box center [113, 344] width 200 height 32
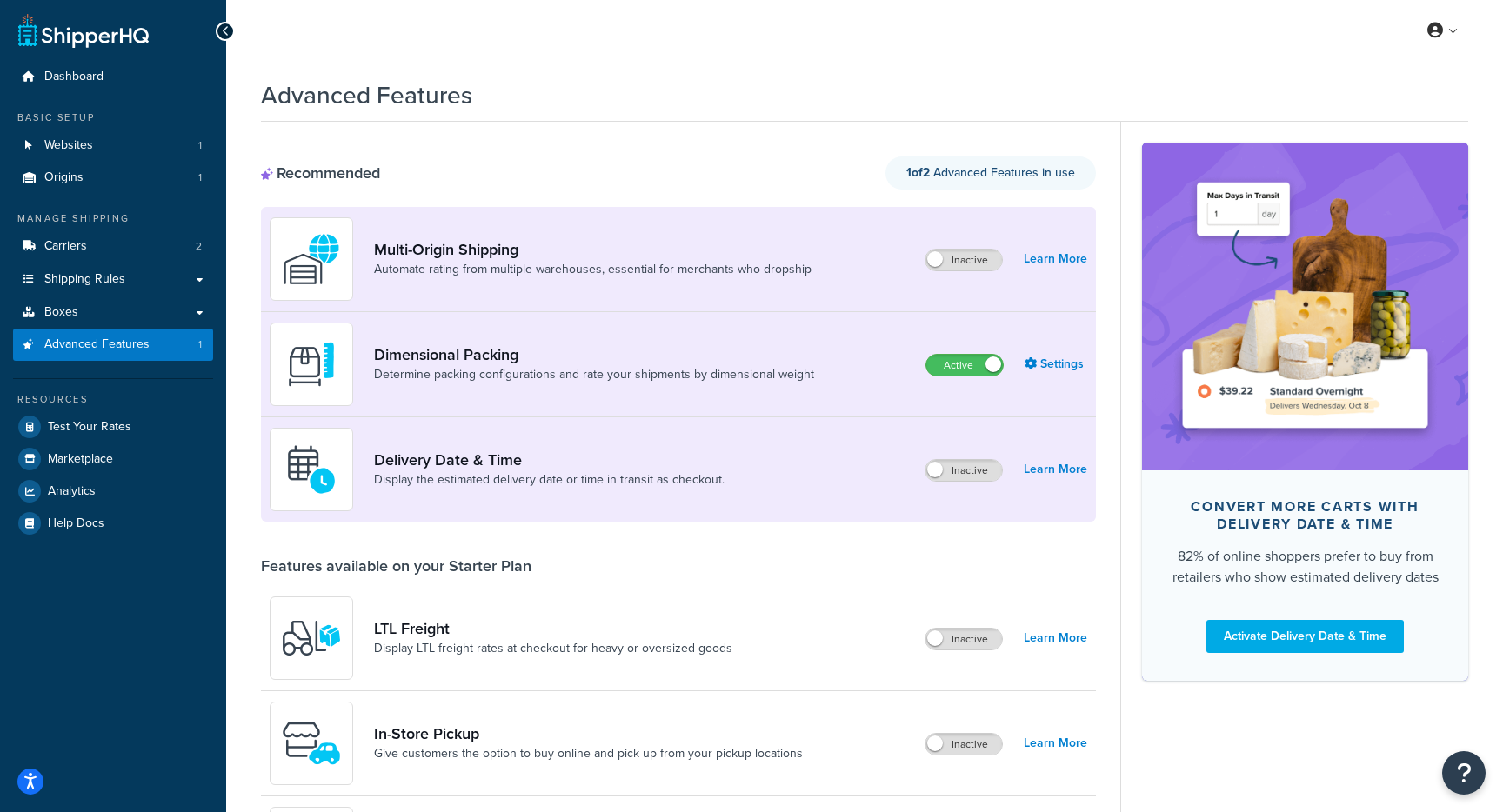
click at [1063, 361] on link "Settings" at bounding box center [1055, 364] width 63 height 24
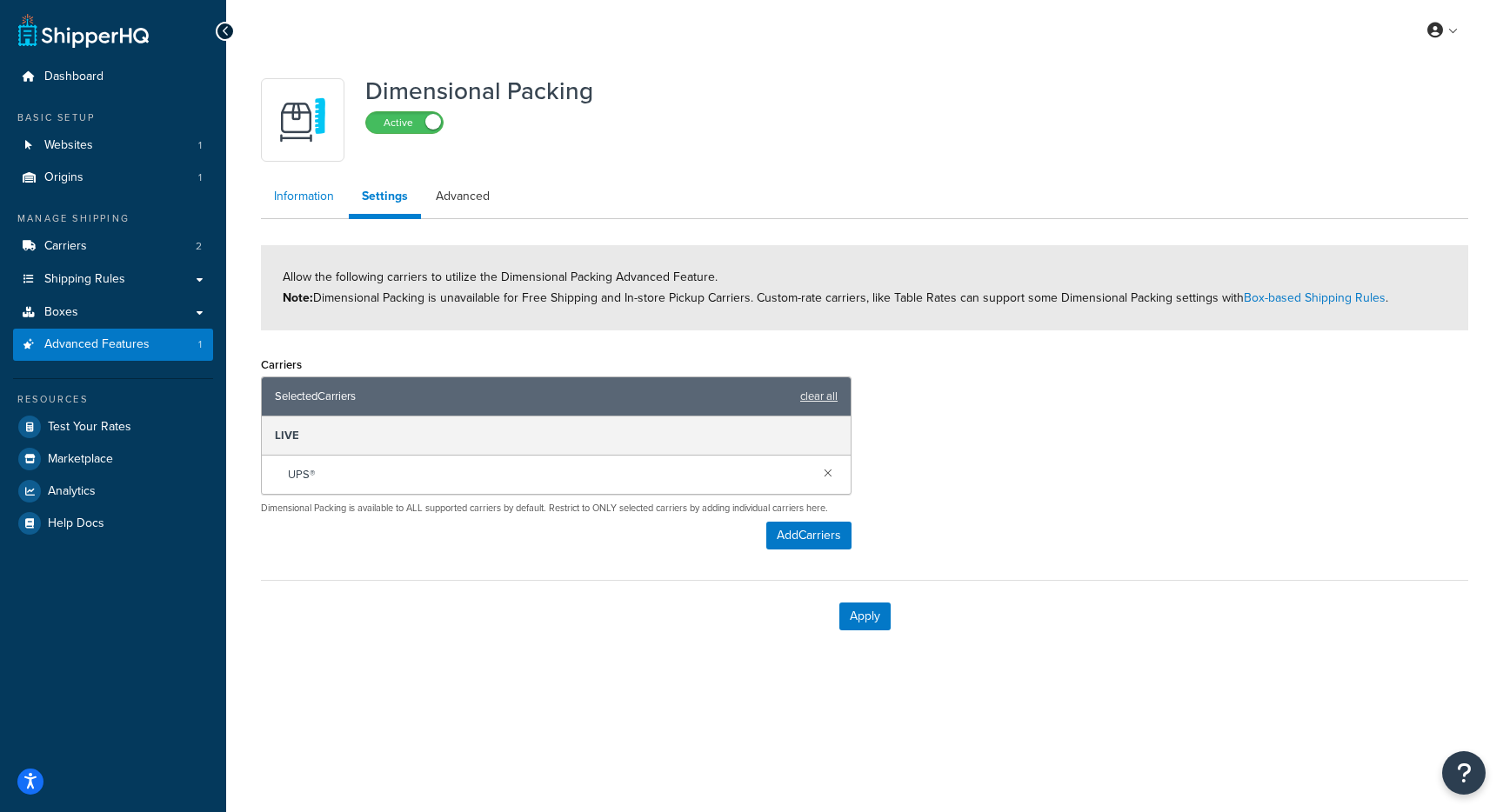
click at [298, 207] on link "Information" at bounding box center [304, 197] width 86 height 35
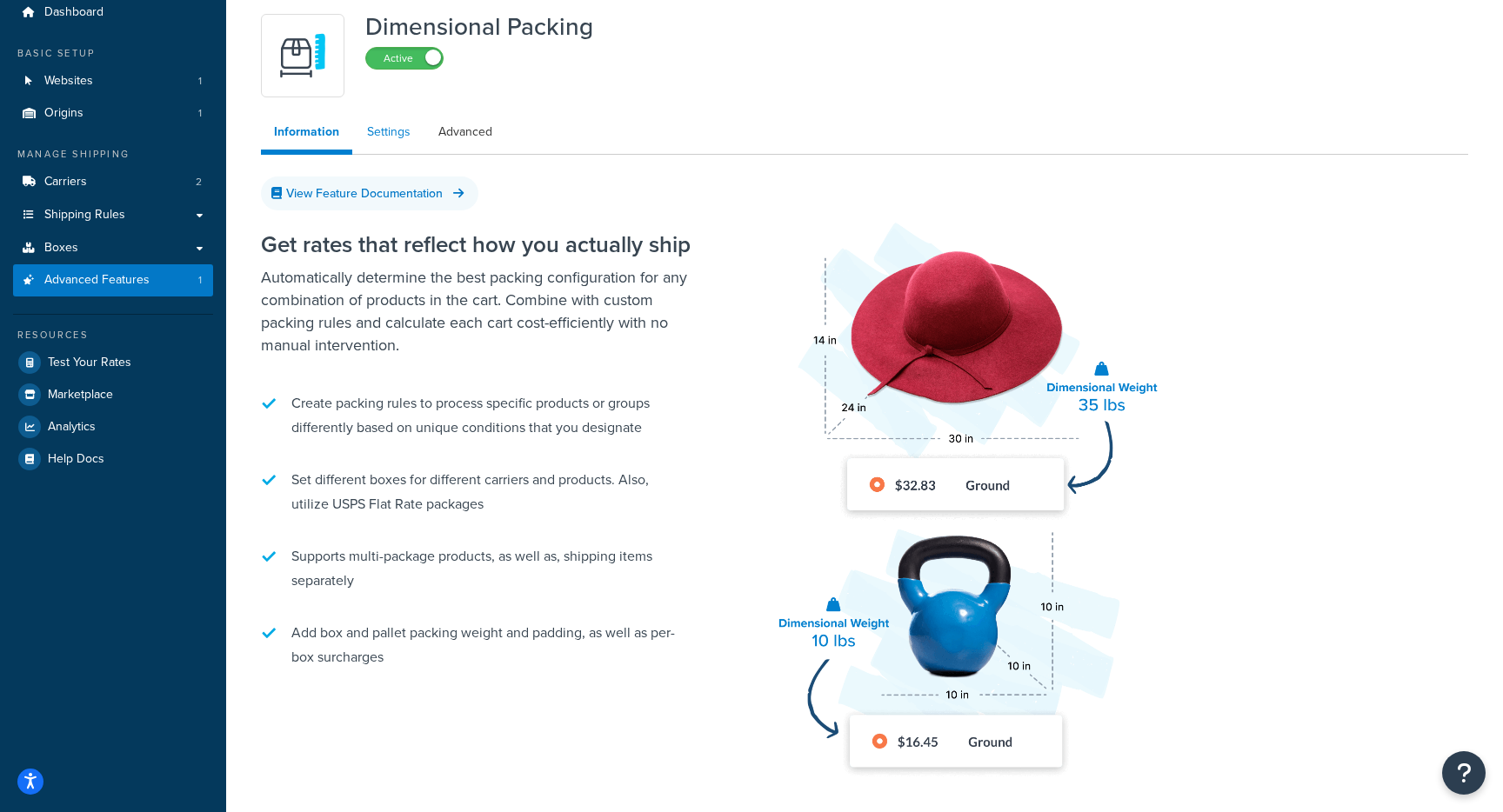
scroll to position [63, 0]
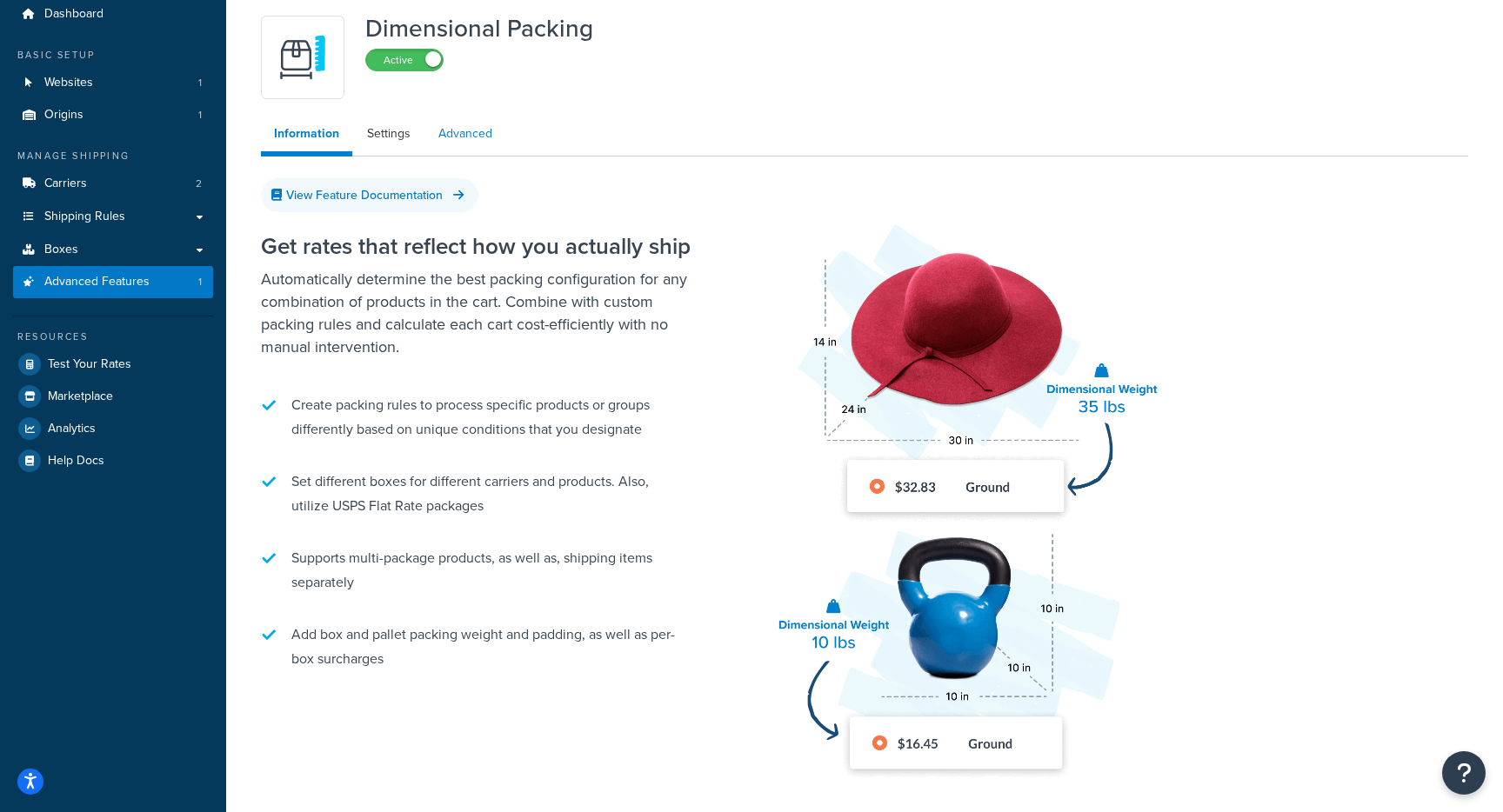
click at [465, 126] on link "Advanced" at bounding box center [465, 134] width 80 height 35
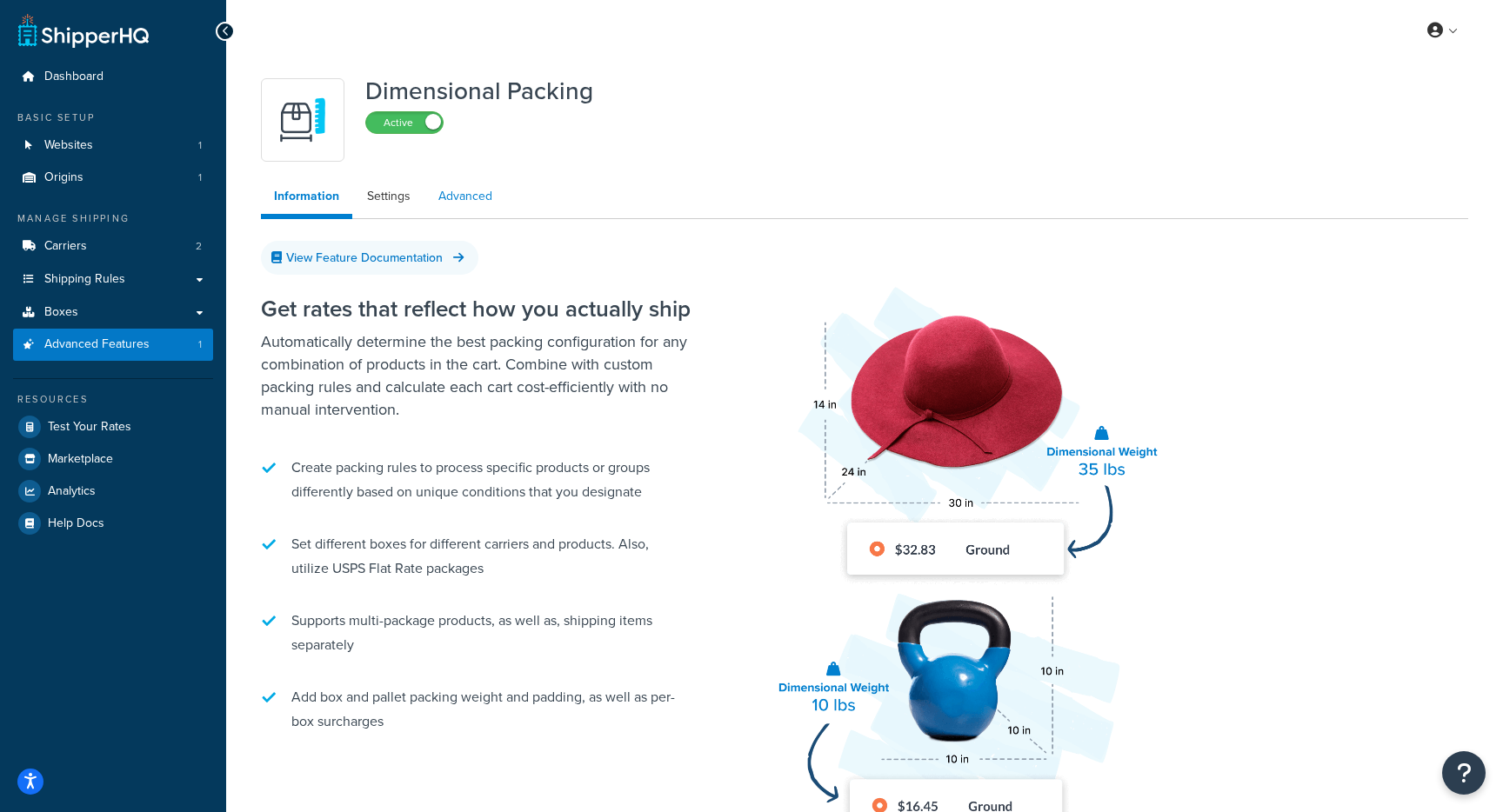
select select "false"
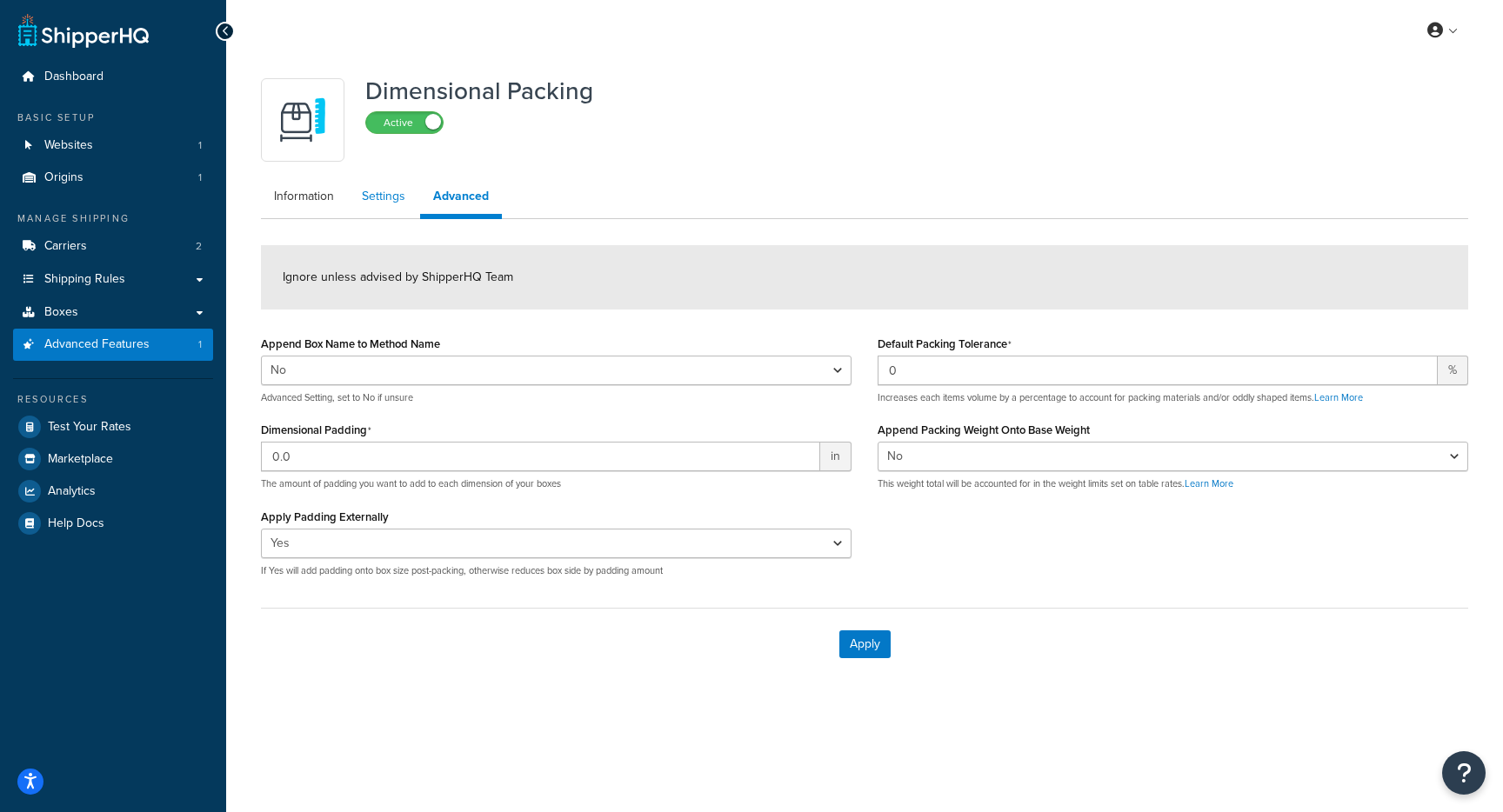
click at [385, 202] on link "Settings" at bounding box center [384, 197] width 69 height 35
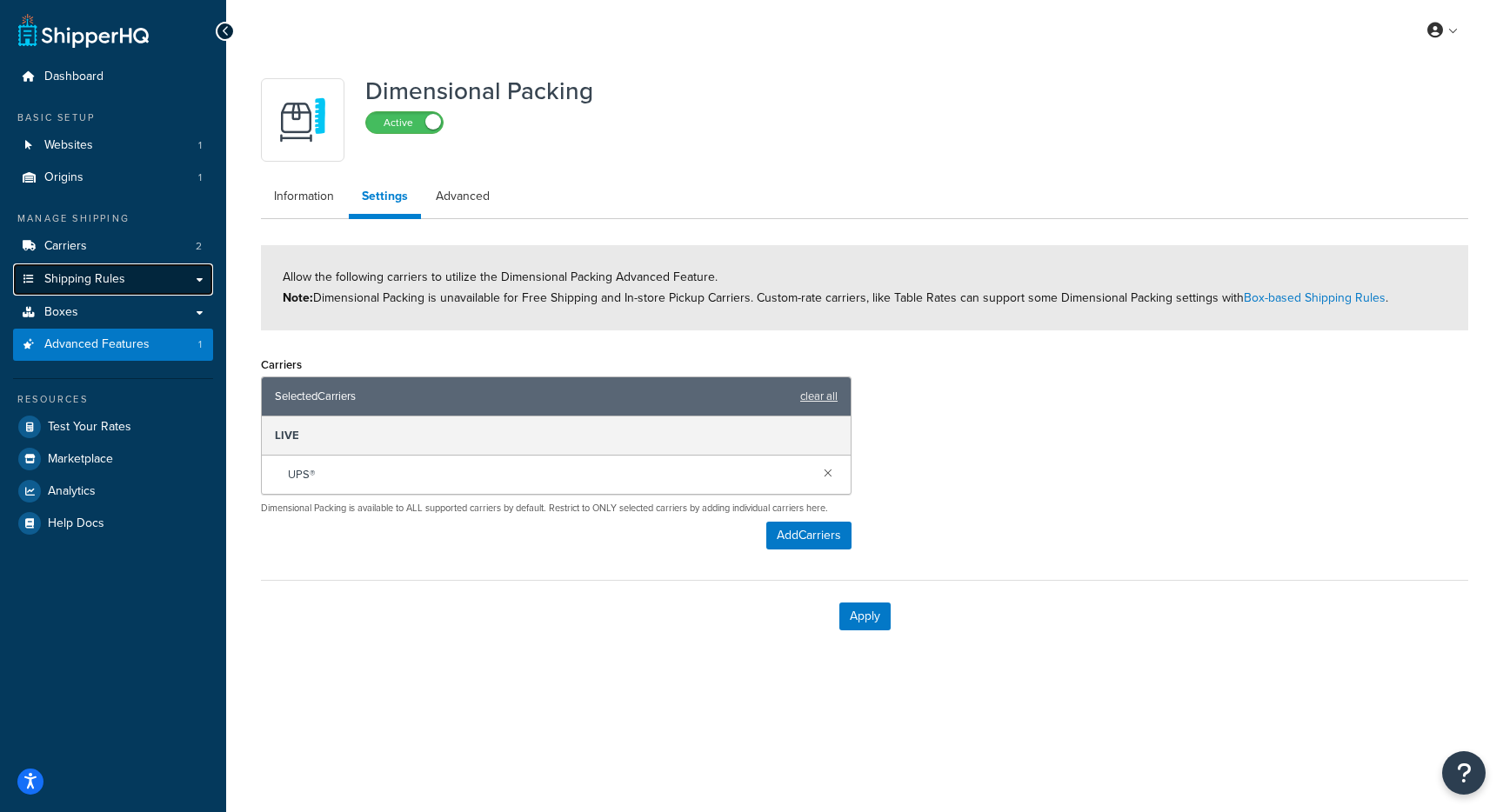
click at [176, 285] on link "Shipping Rules" at bounding box center [113, 279] width 200 height 32
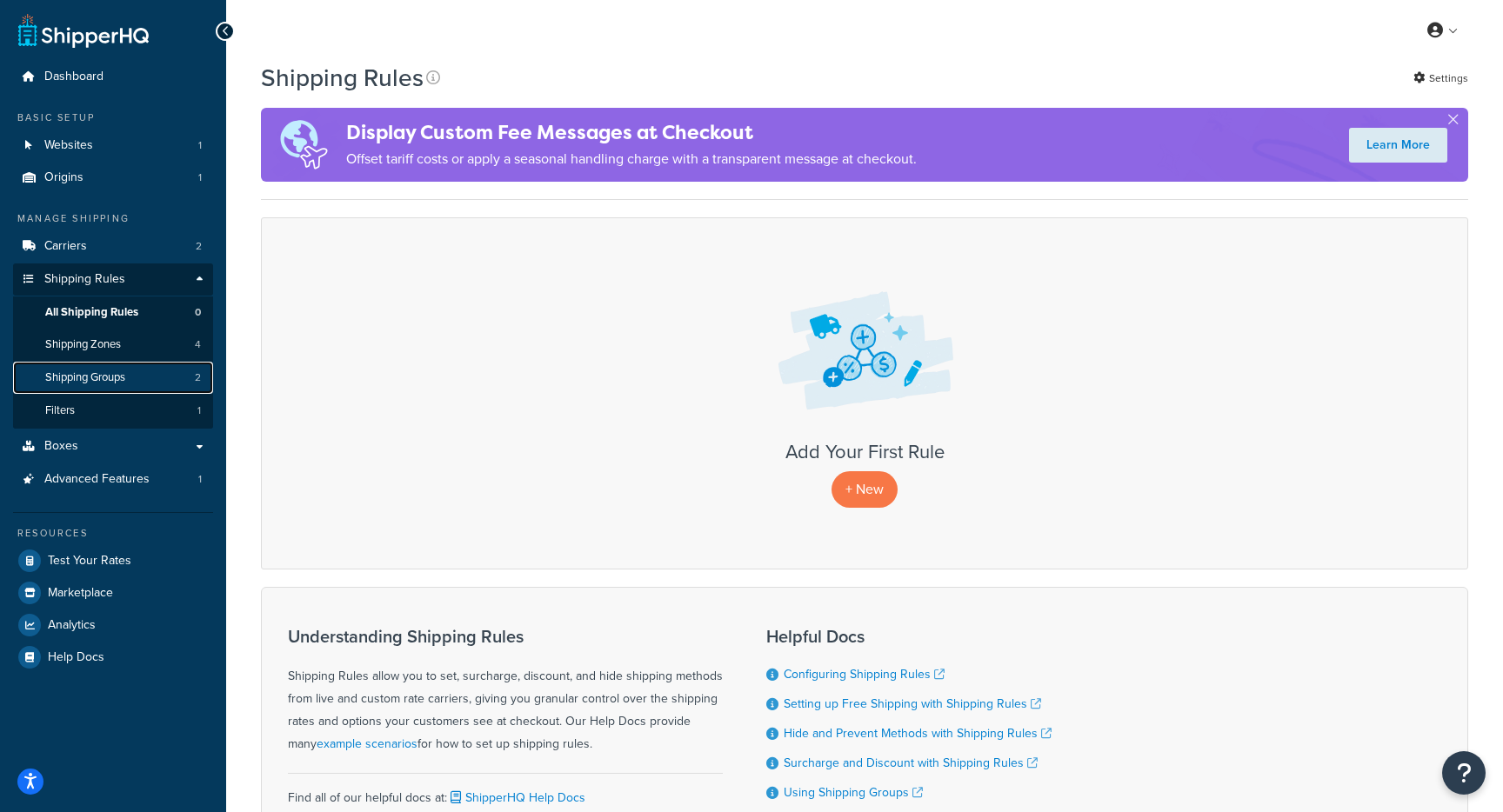
click at [163, 386] on link "Shipping Groups 2" at bounding box center [113, 377] width 200 height 32
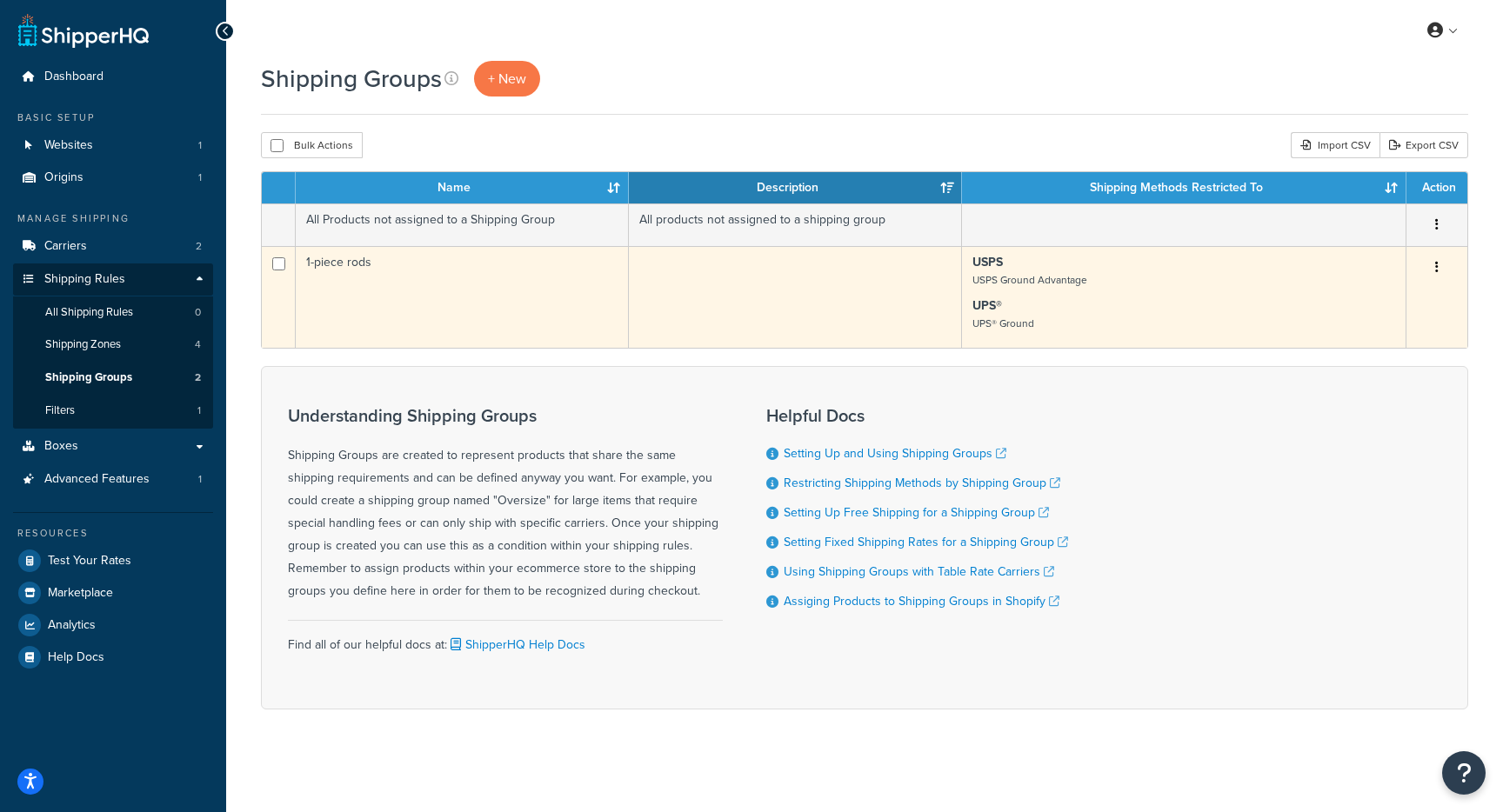
click at [445, 299] on td "1-piece rods" at bounding box center [462, 296] width 333 height 101
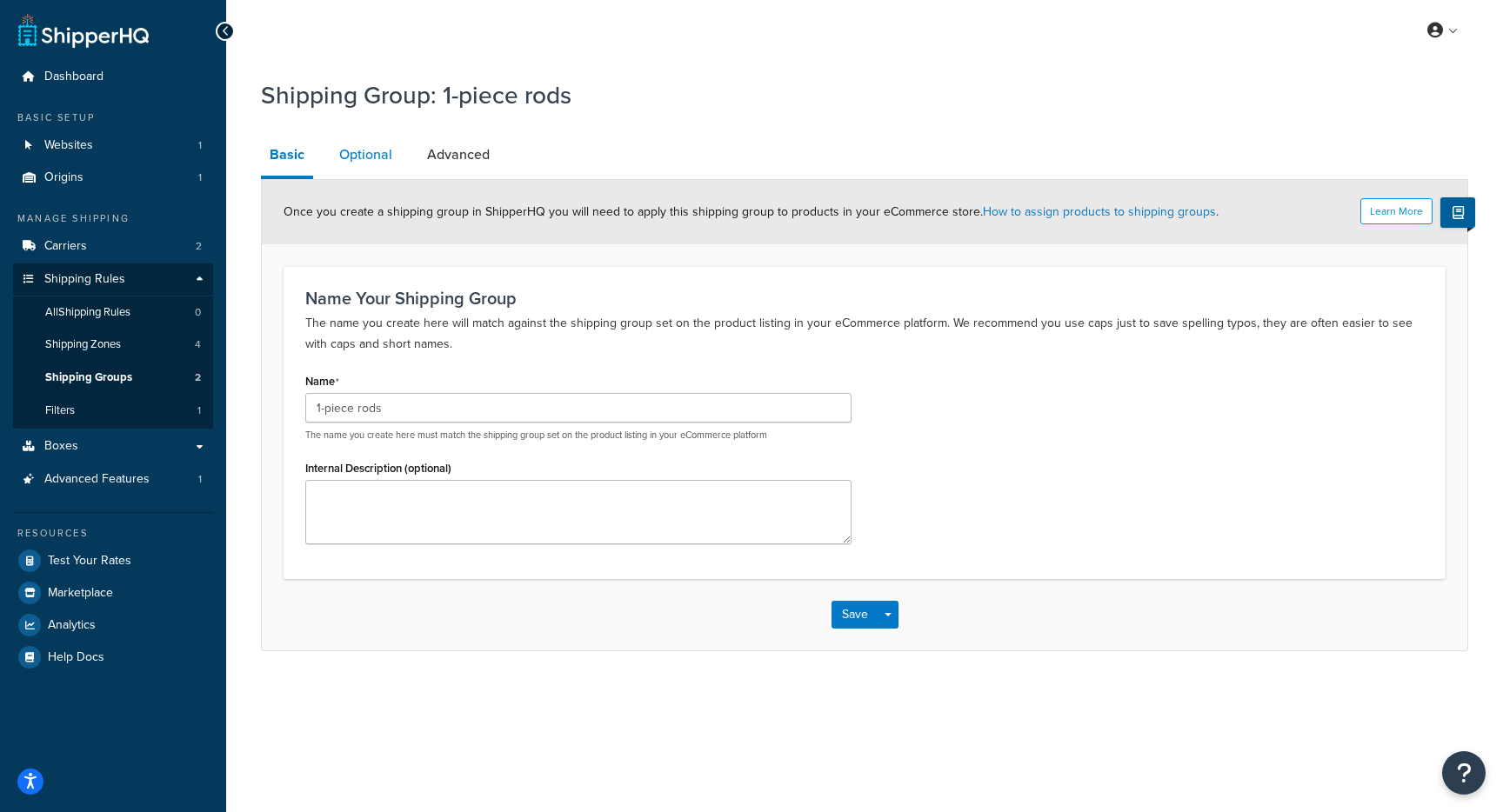
click at [366, 167] on link "Optional" at bounding box center [366, 154] width 70 height 41
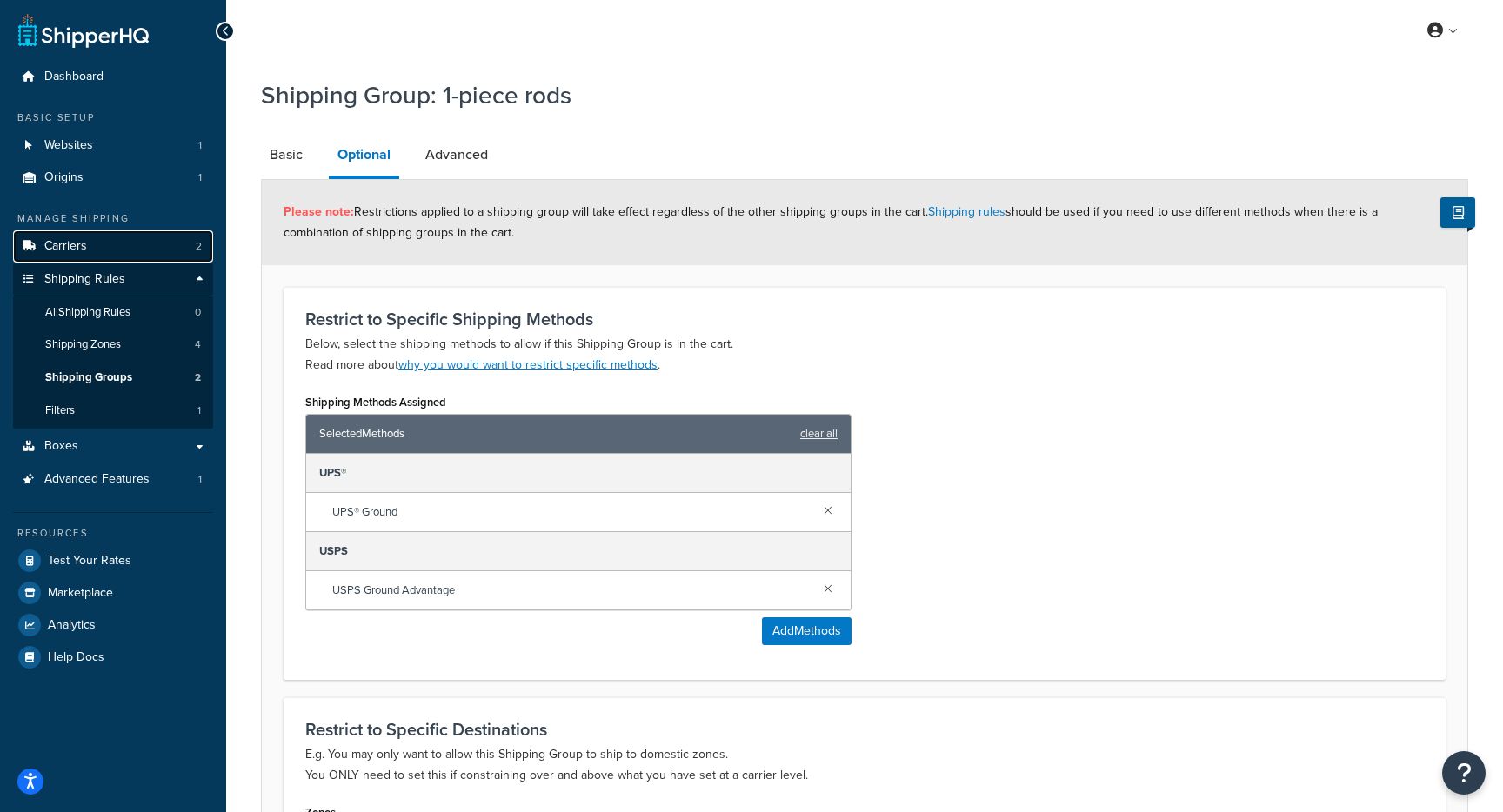
click at [150, 252] on link "Carriers 2" at bounding box center [113, 246] width 200 height 32
